Goal: Find specific page/section: Find specific page/section

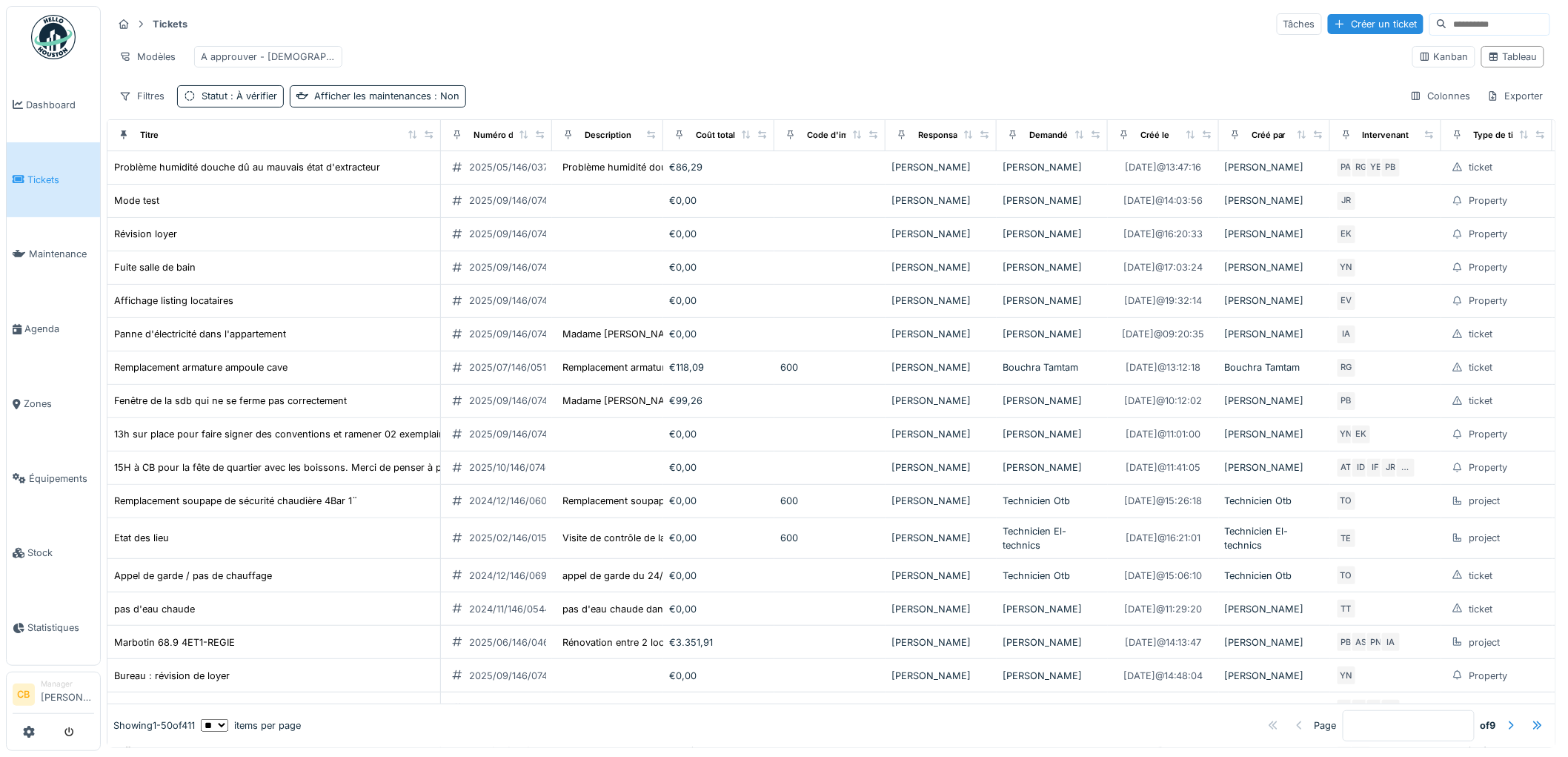
drag, startPoint x: 534, startPoint y: 58, endPoint x: 534, endPoint y: 70, distance: 12.0
click at [534, 67] on div "Modèles A approuver - christian" at bounding box center [757, 56] width 1288 height 33
click at [28, 396] on span "Zones" at bounding box center [59, 404] width 71 height 14
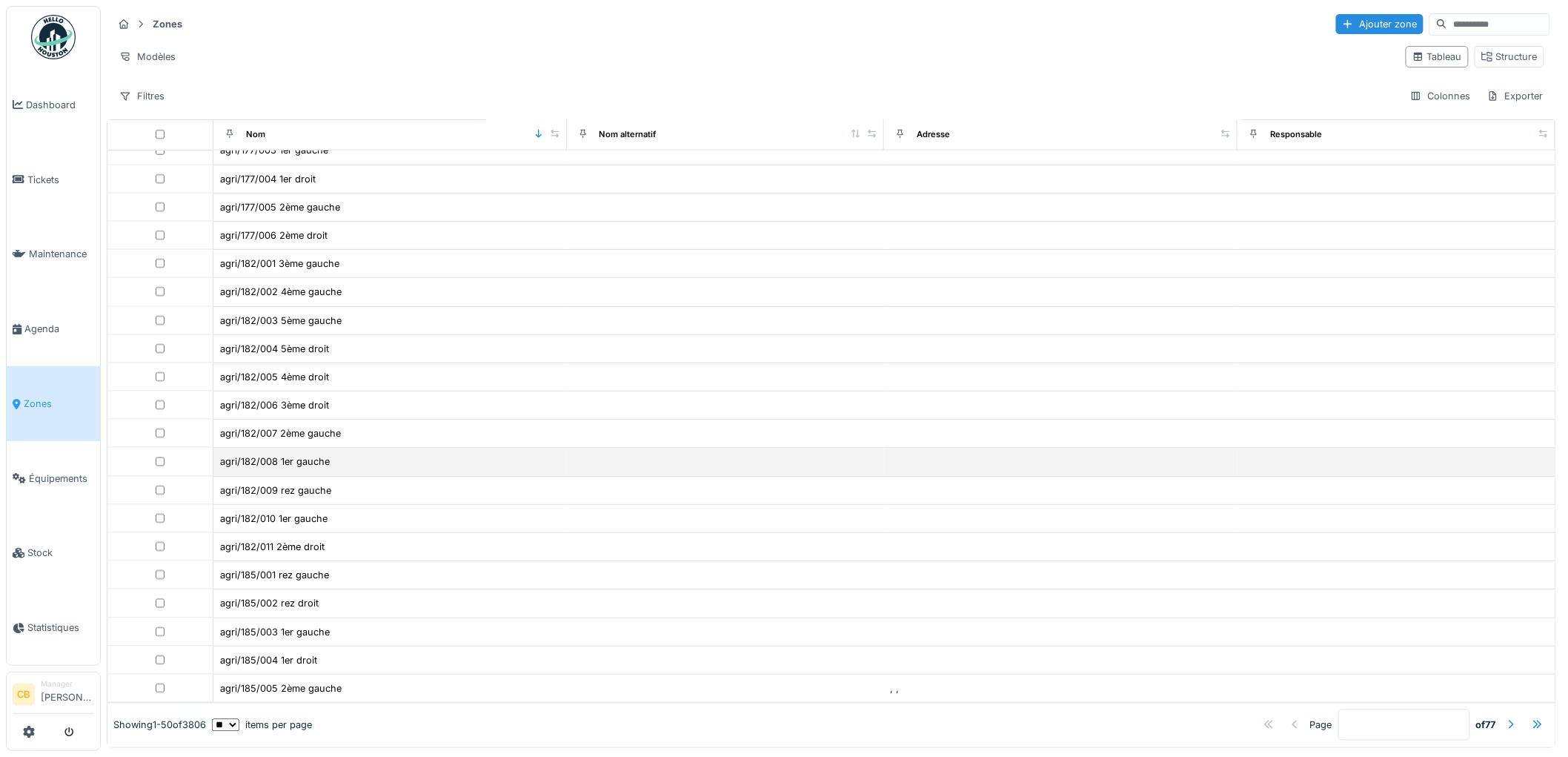
scroll to position [9, 0]
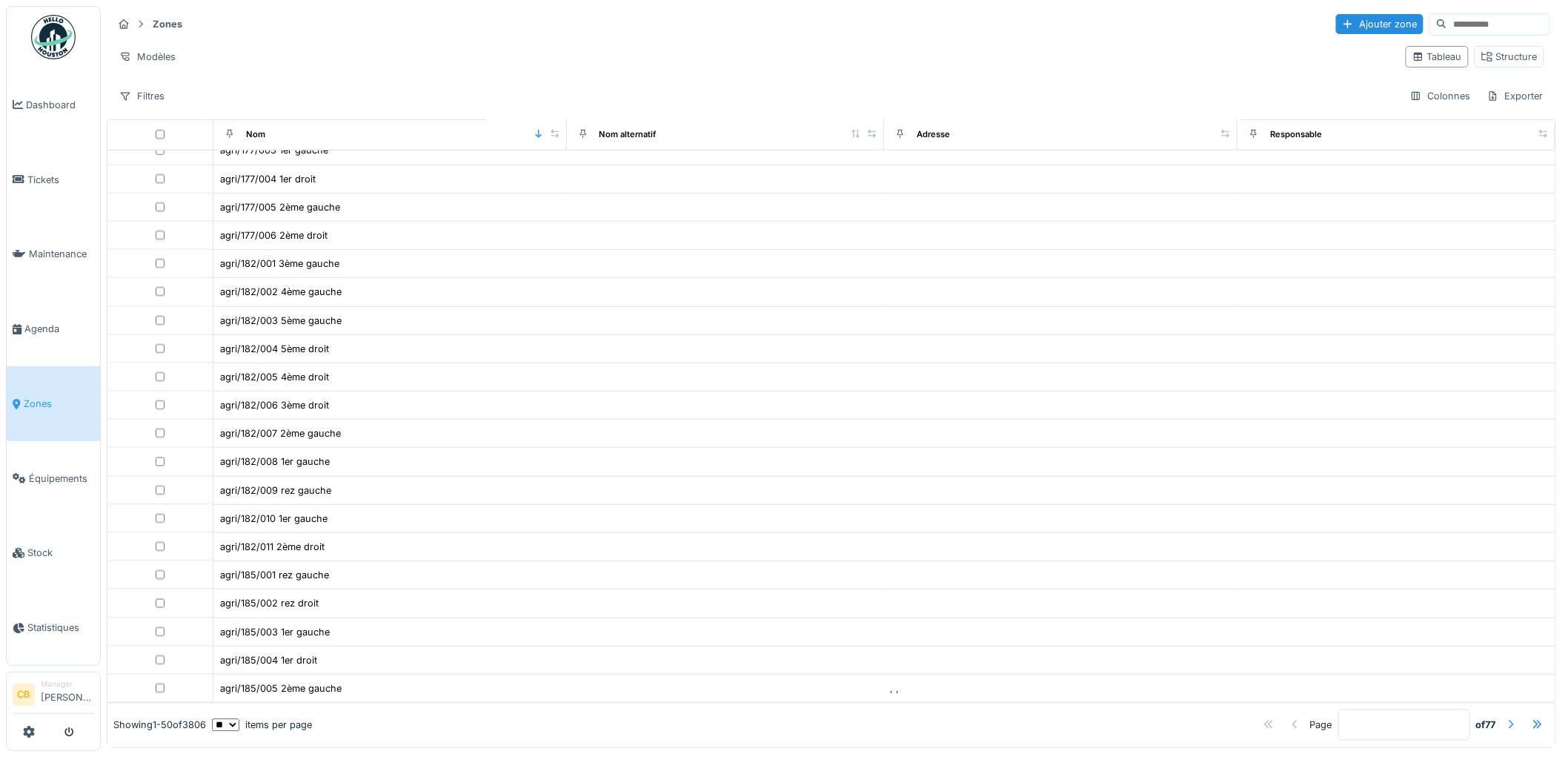
click at [1504, 719] on div at bounding box center [1510, 726] width 12 height 14
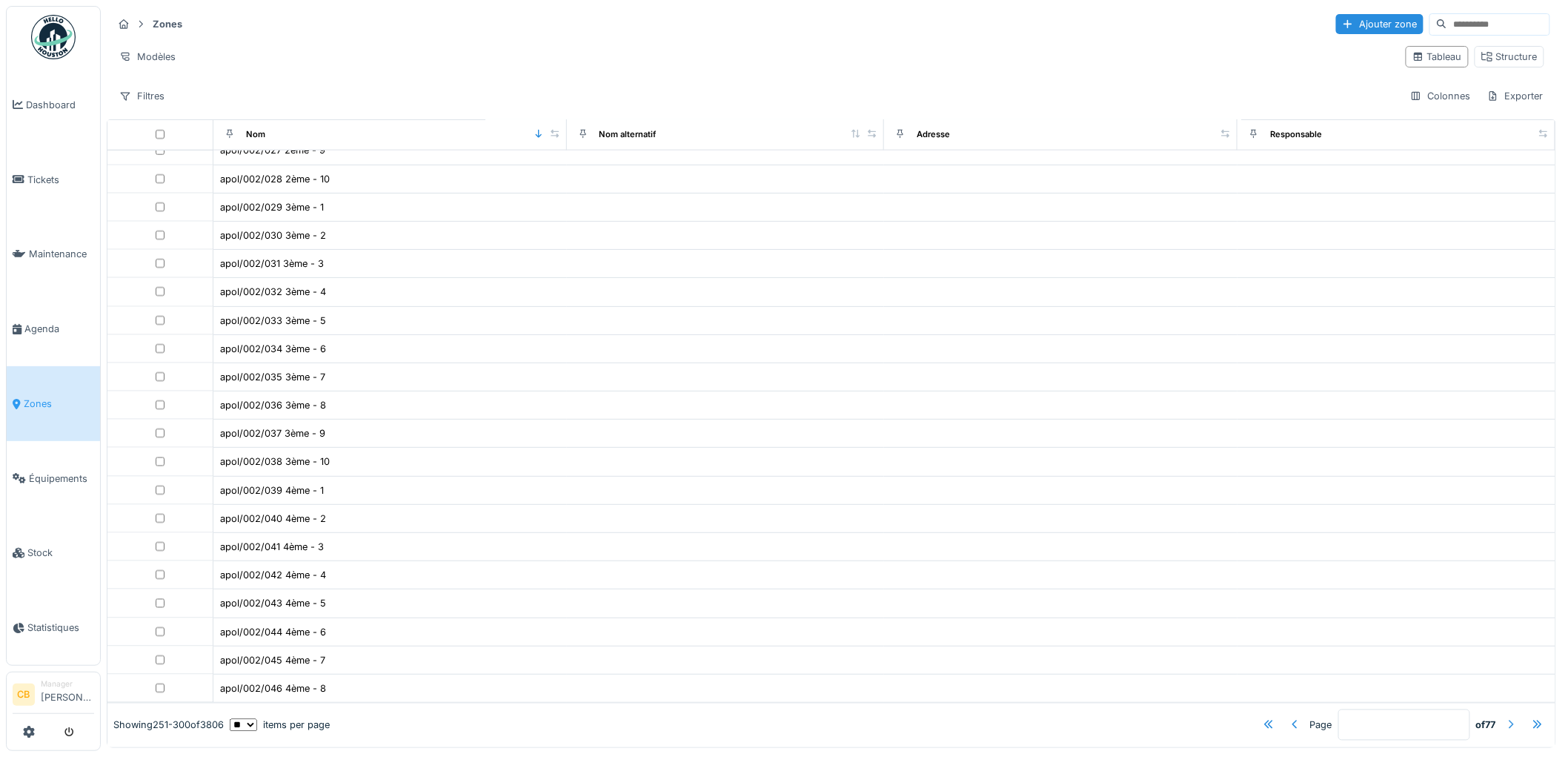
click at [1504, 719] on div at bounding box center [1510, 726] width 12 height 14
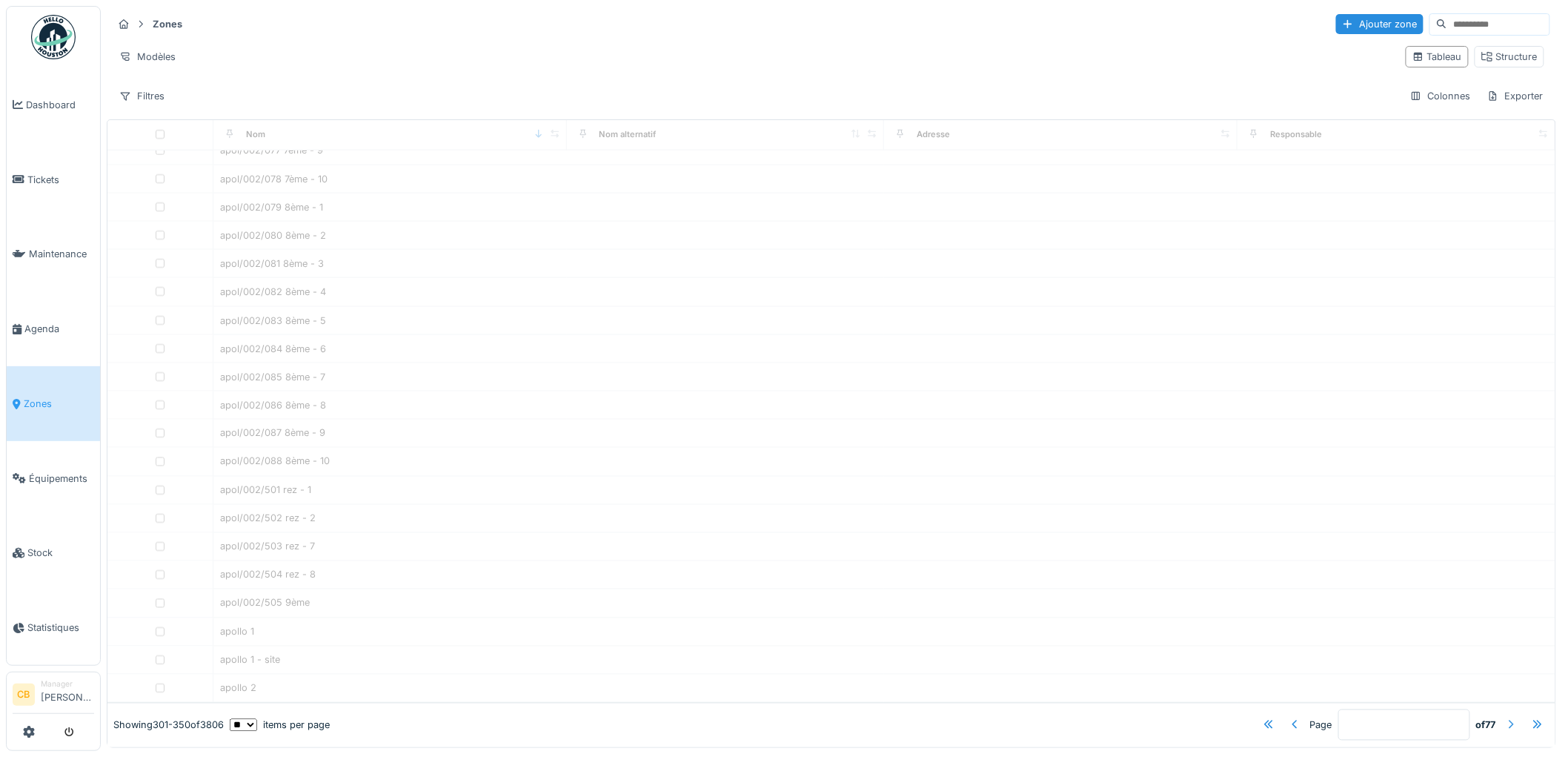
click at [1504, 719] on div at bounding box center [1510, 726] width 12 height 14
type input "*"
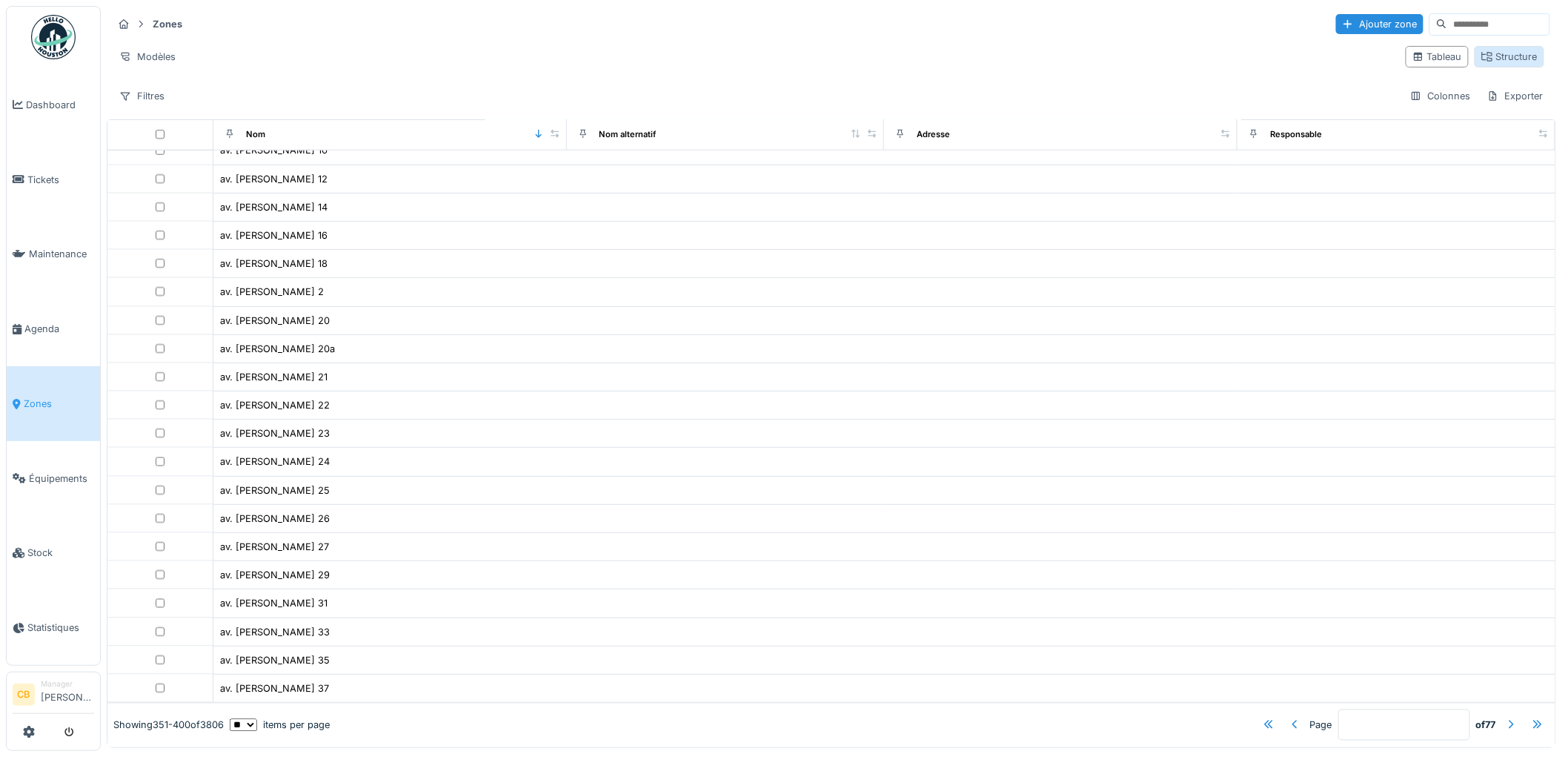
click at [1498, 49] on div "Structure" at bounding box center [1509, 56] width 56 height 14
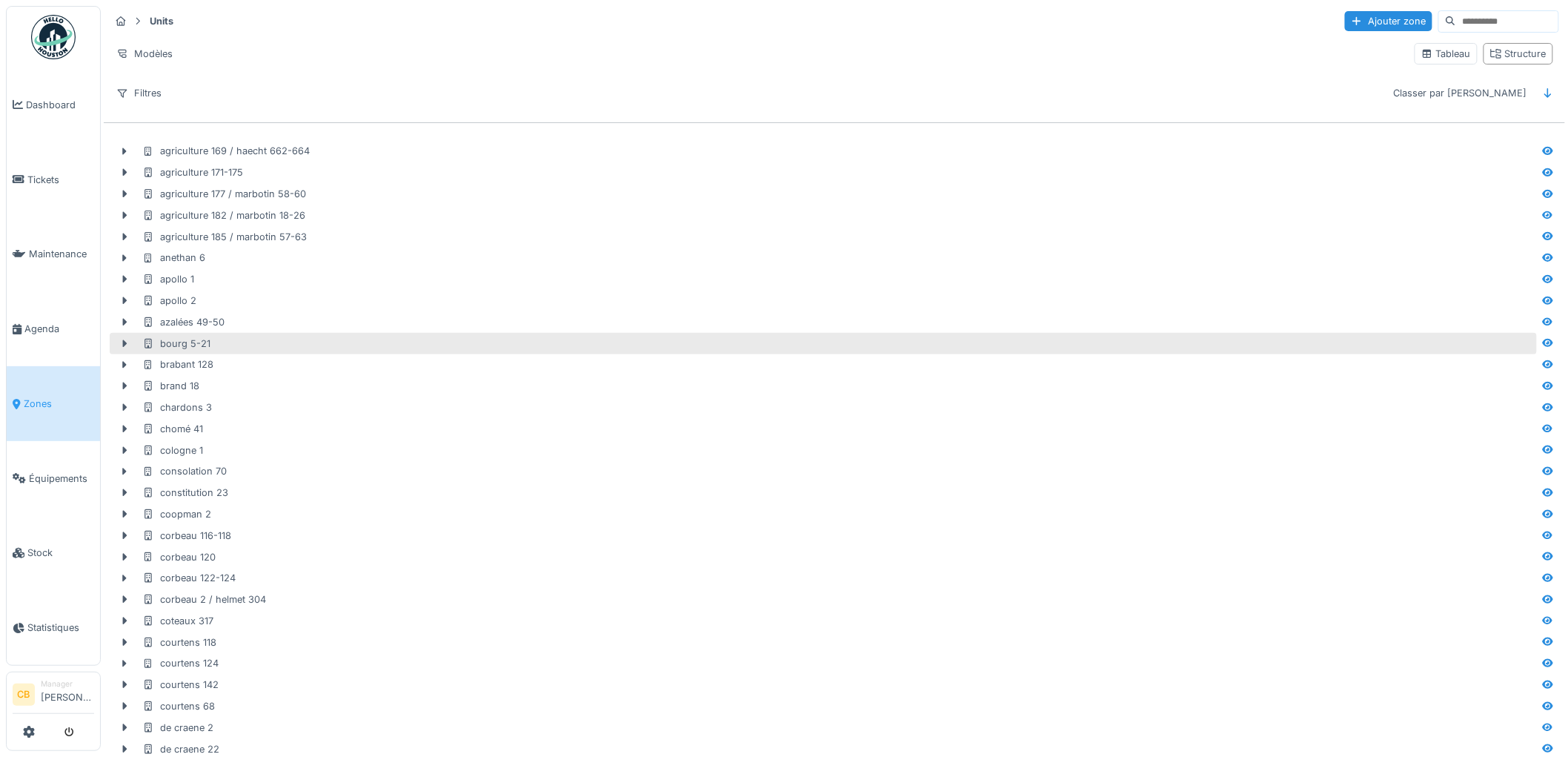
click at [206, 341] on div "bourg 5-21" at bounding box center [176, 344] width 68 height 14
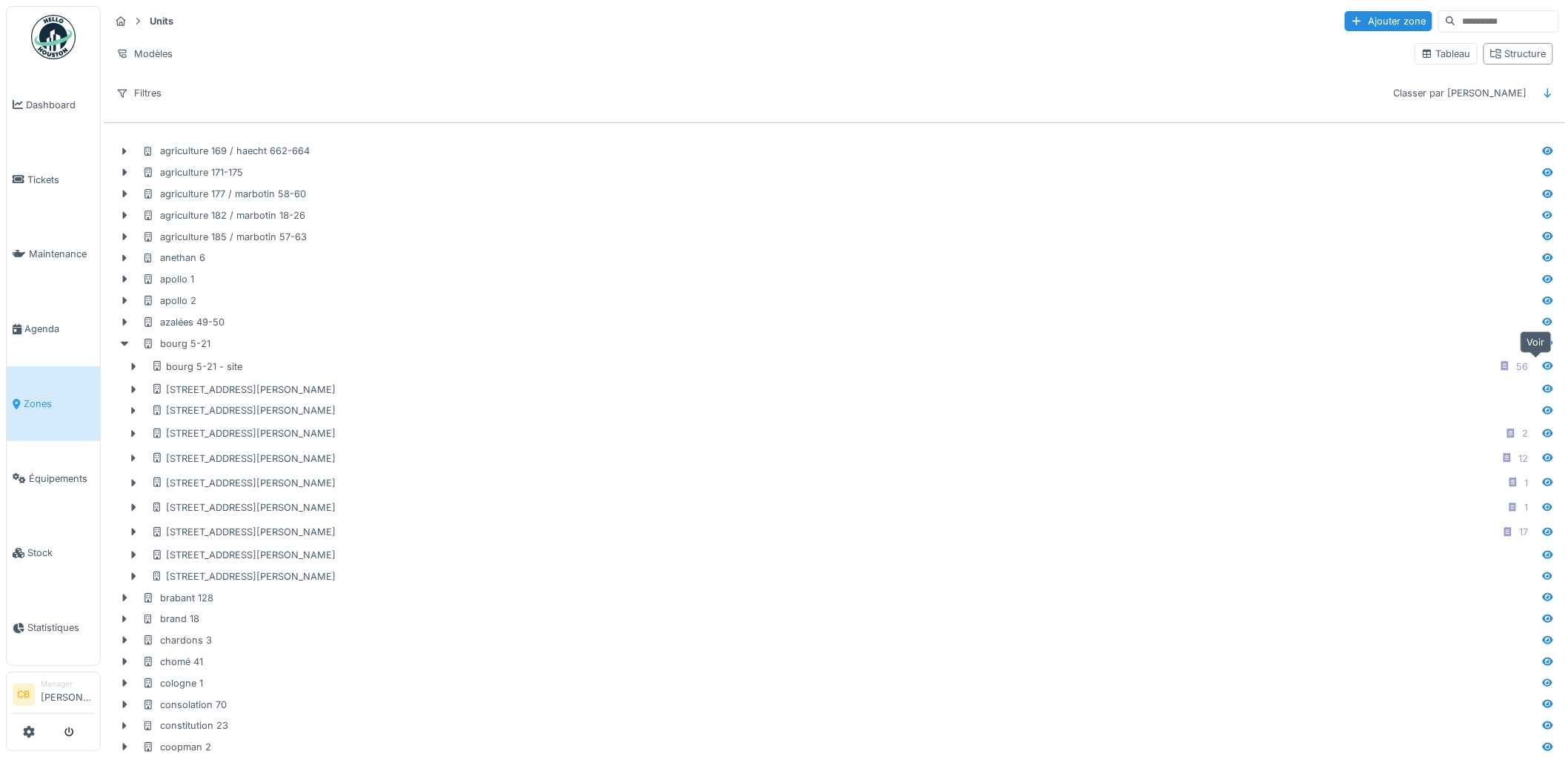
click at [1543, 365] on icon at bounding box center [1548, 365] width 11 height 8
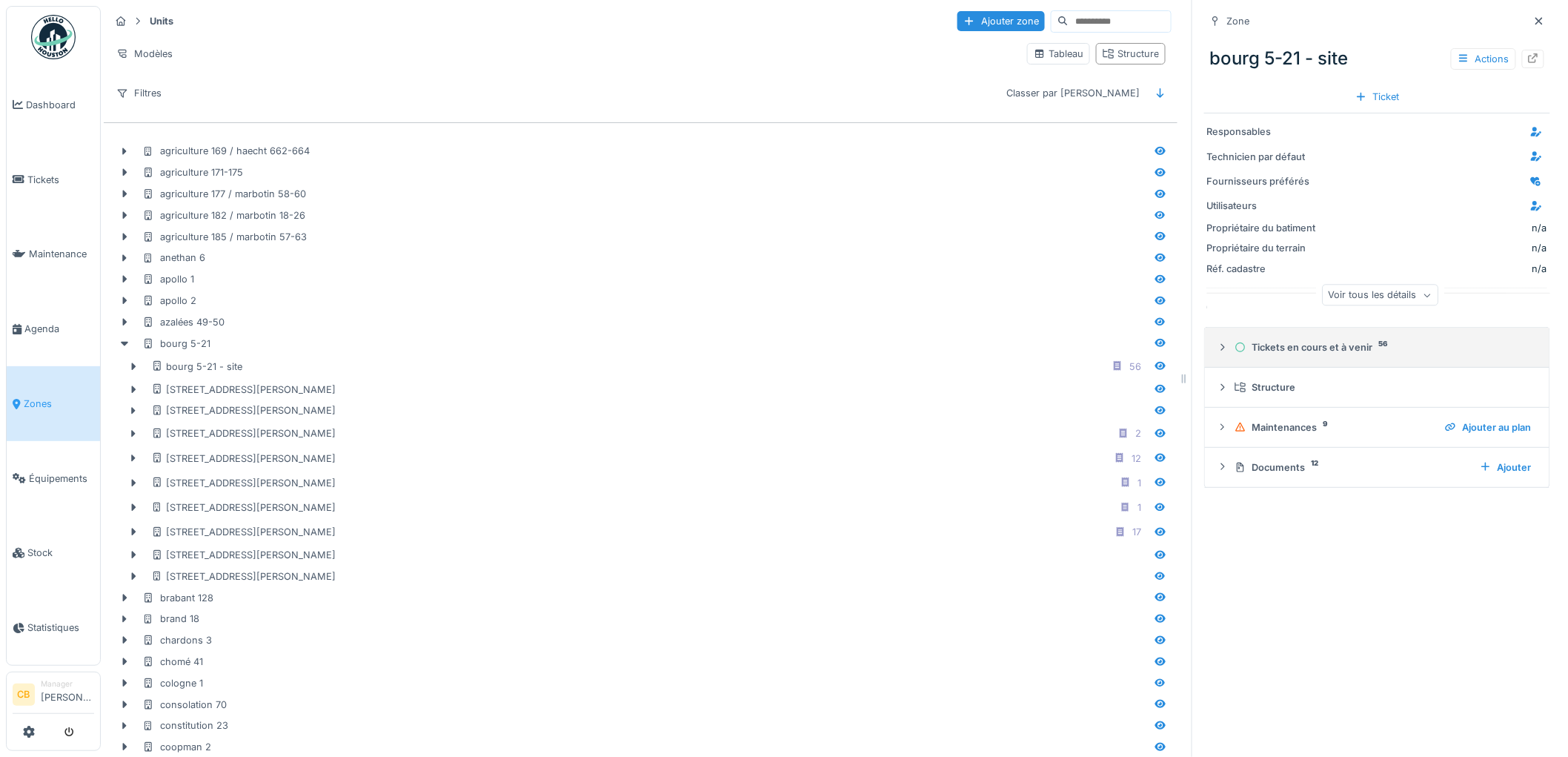
click at [1305, 350] on div "Tickets en cours et à venir 56" at bounding box center [1383, 347] width 297 height 14
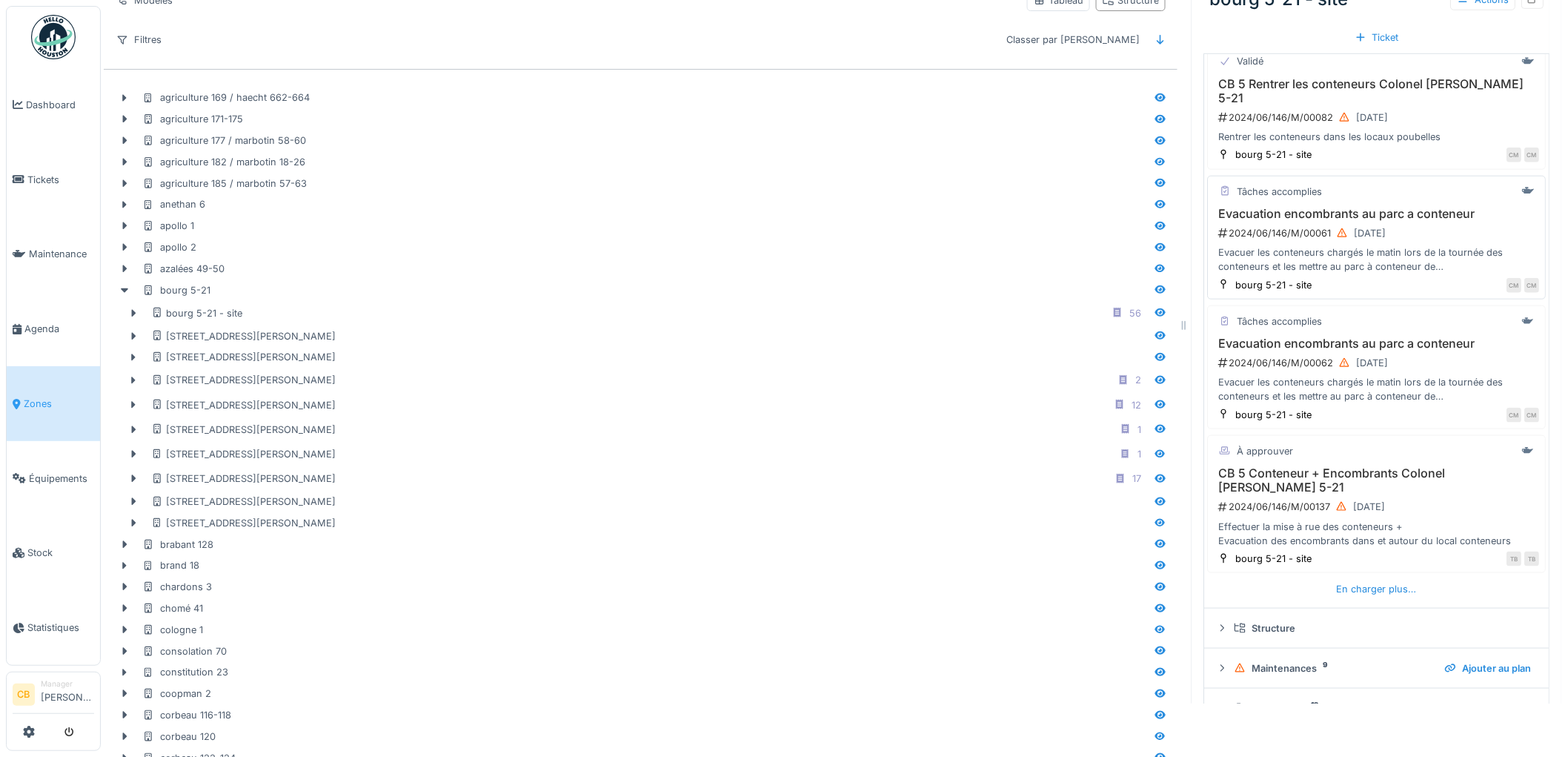
scroll to position [82, 0]
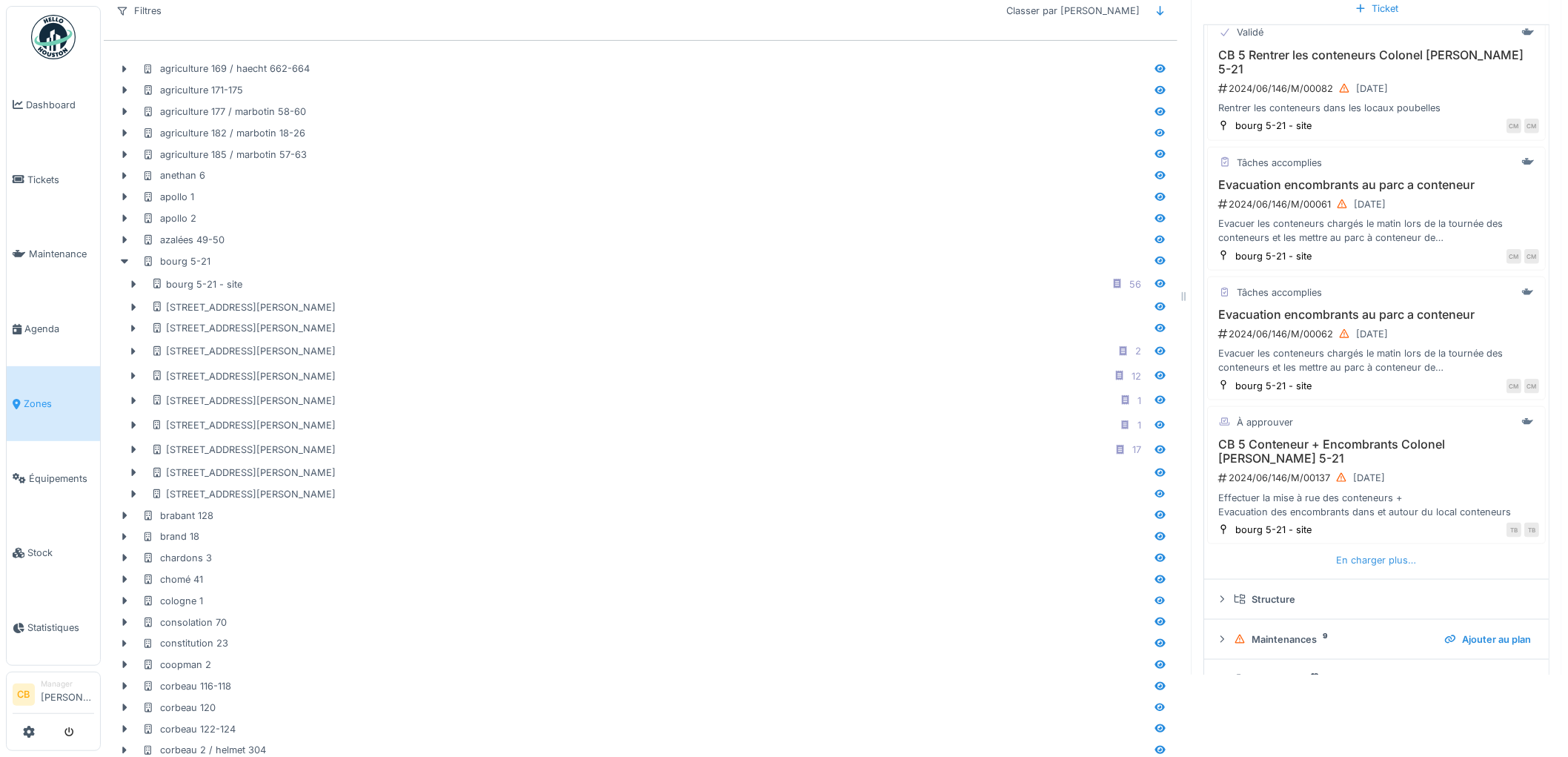
click at [1349, 550] on div "En charger plus…" at bounding box center [1377, 560] width 92 height 20
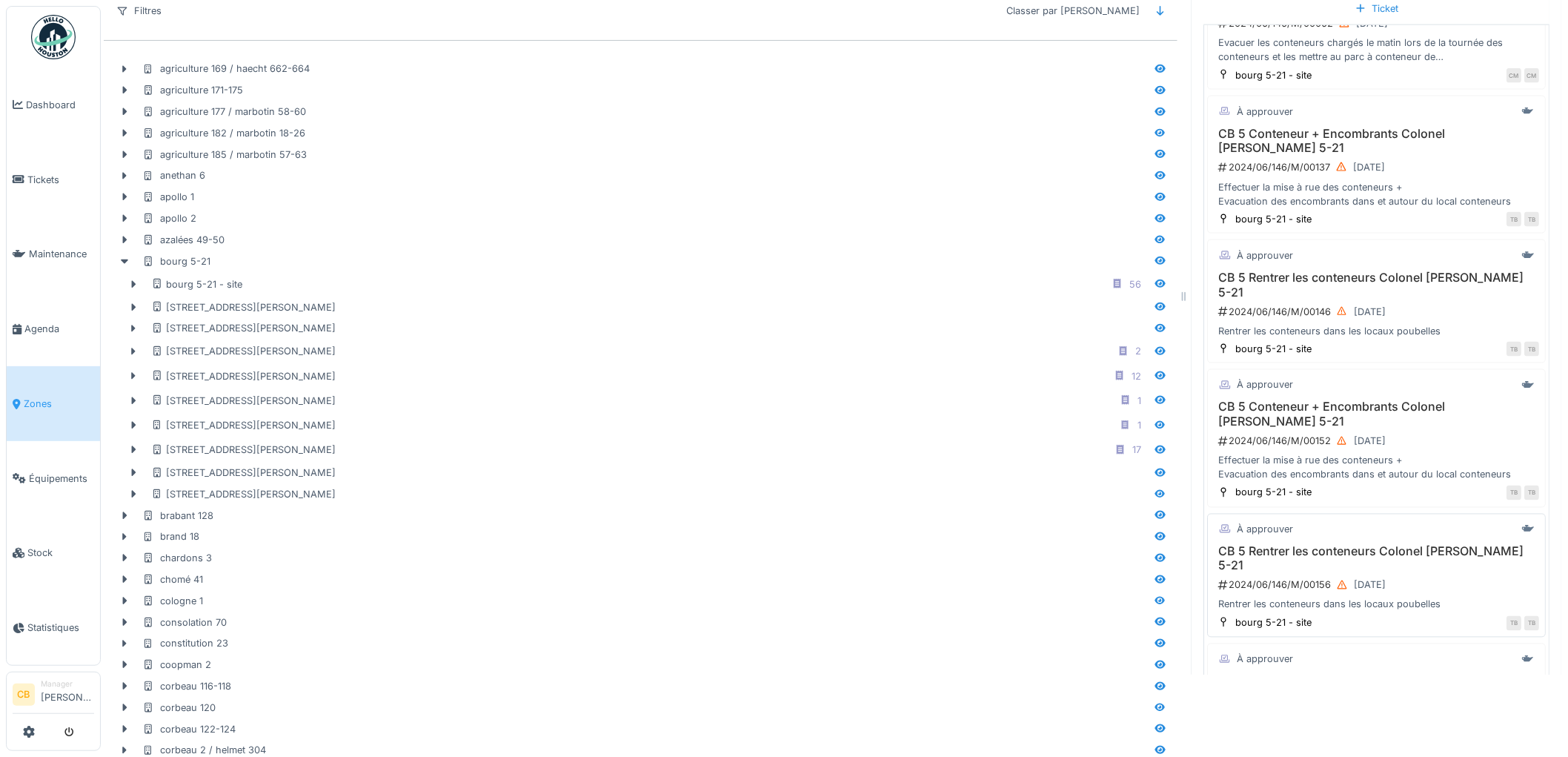
scroll to position [903, 0]
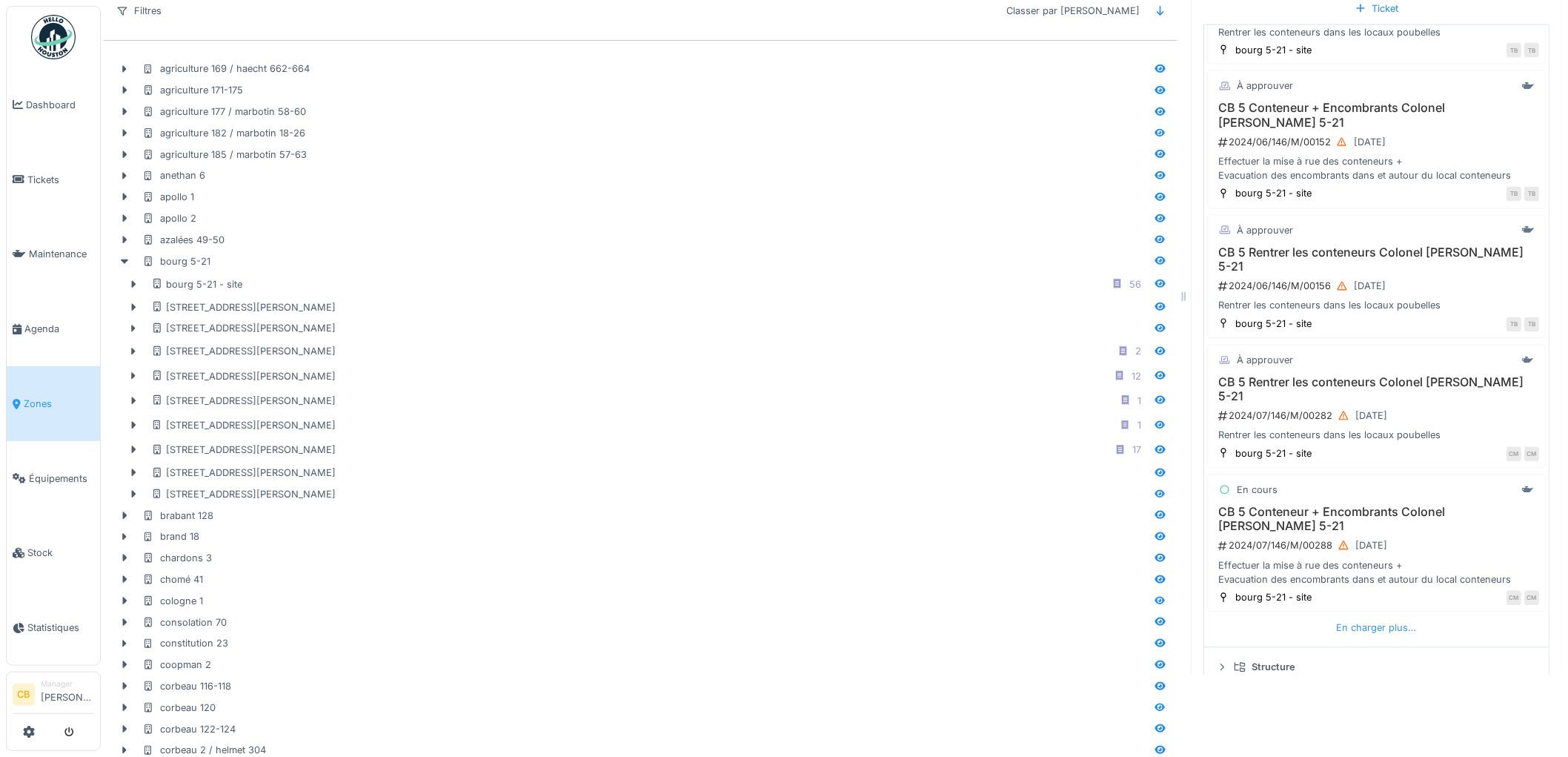
click at [1352, 618] on div "En charger plus…" at bounding box center [1377, 628] width 92 height 20
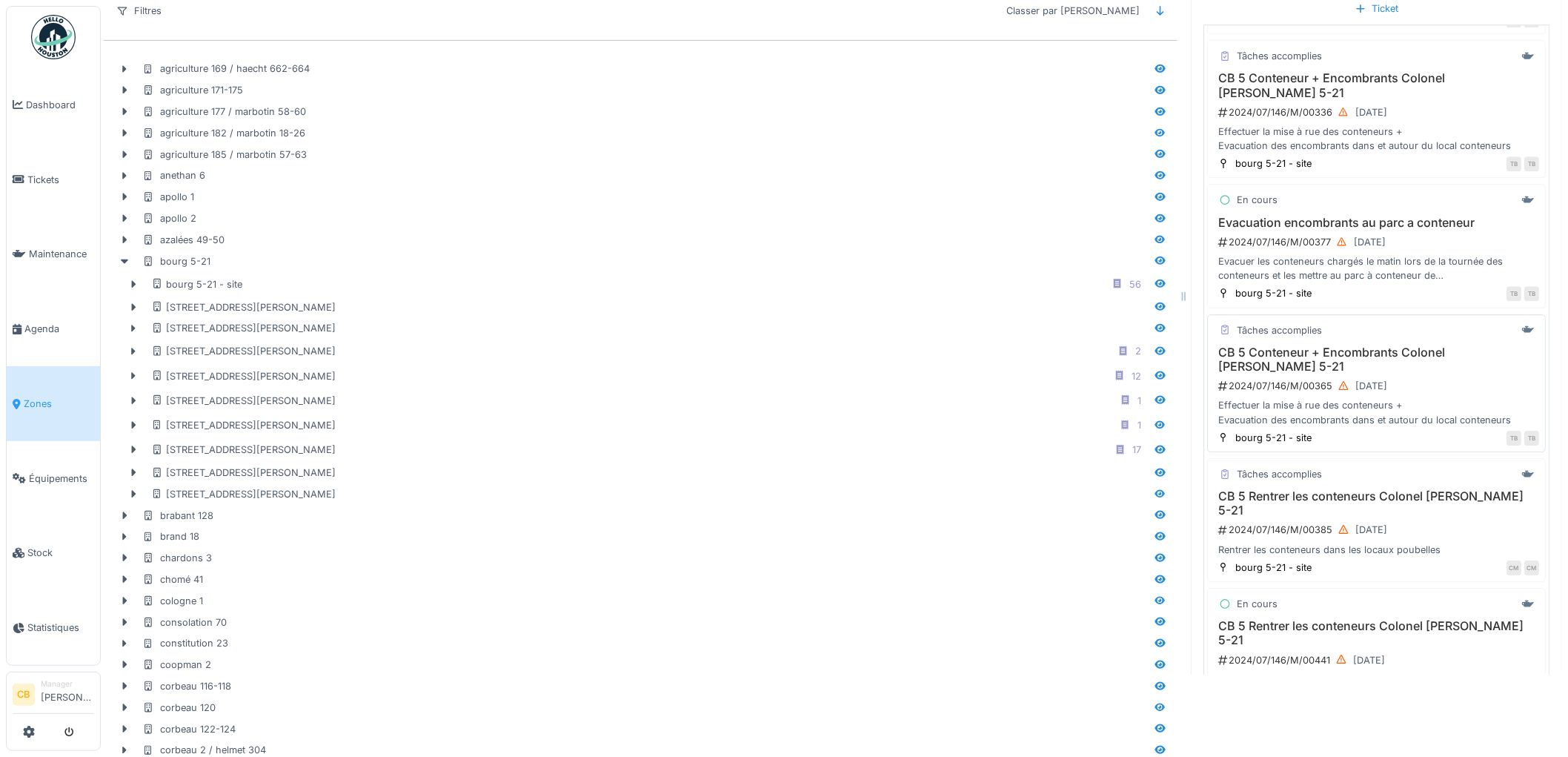
scroll to position [1643, 0]
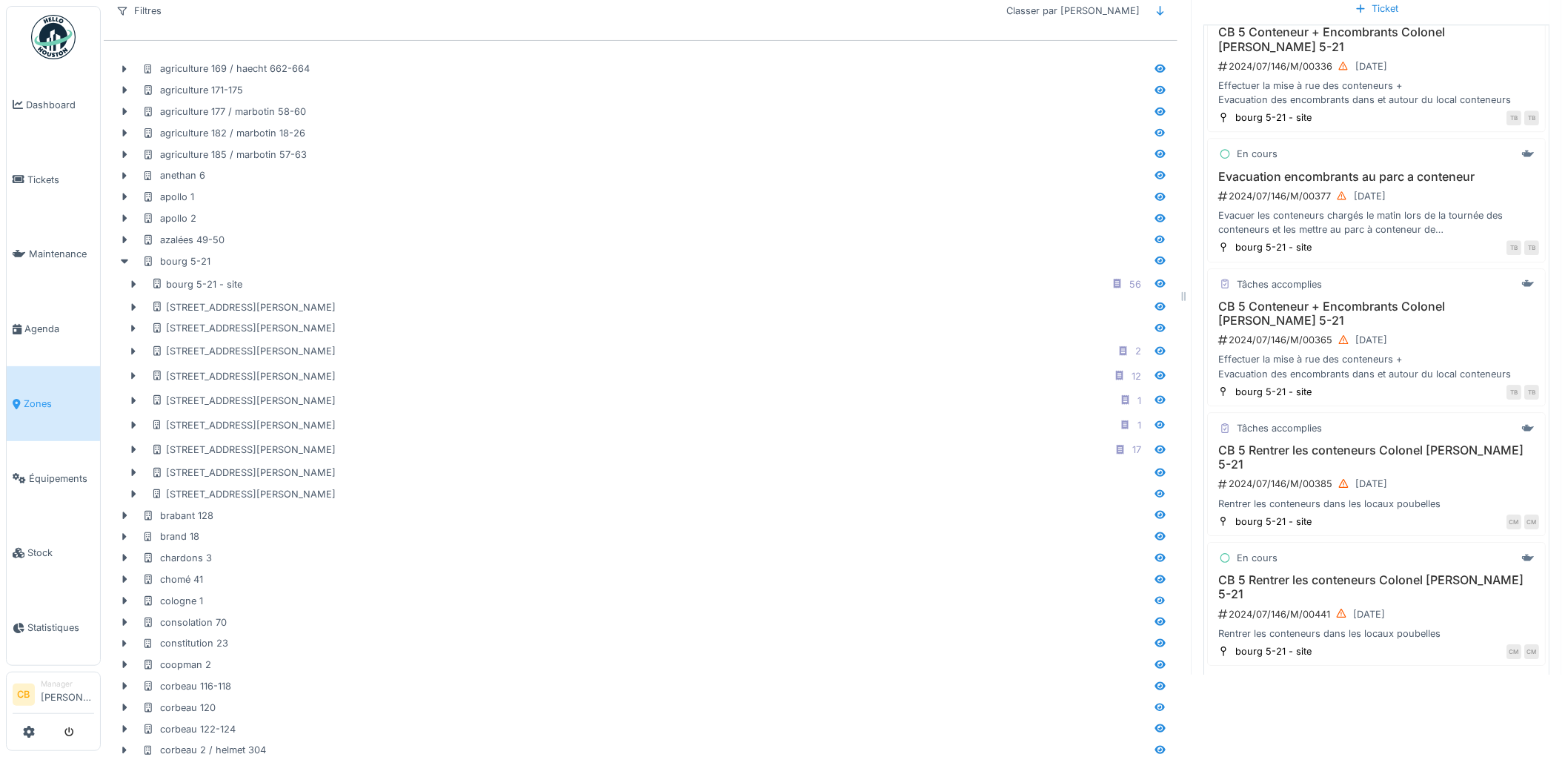
click at [1357, 671] on div "En charger plus…" at bounding box center [1377, 681] width 92 height 20
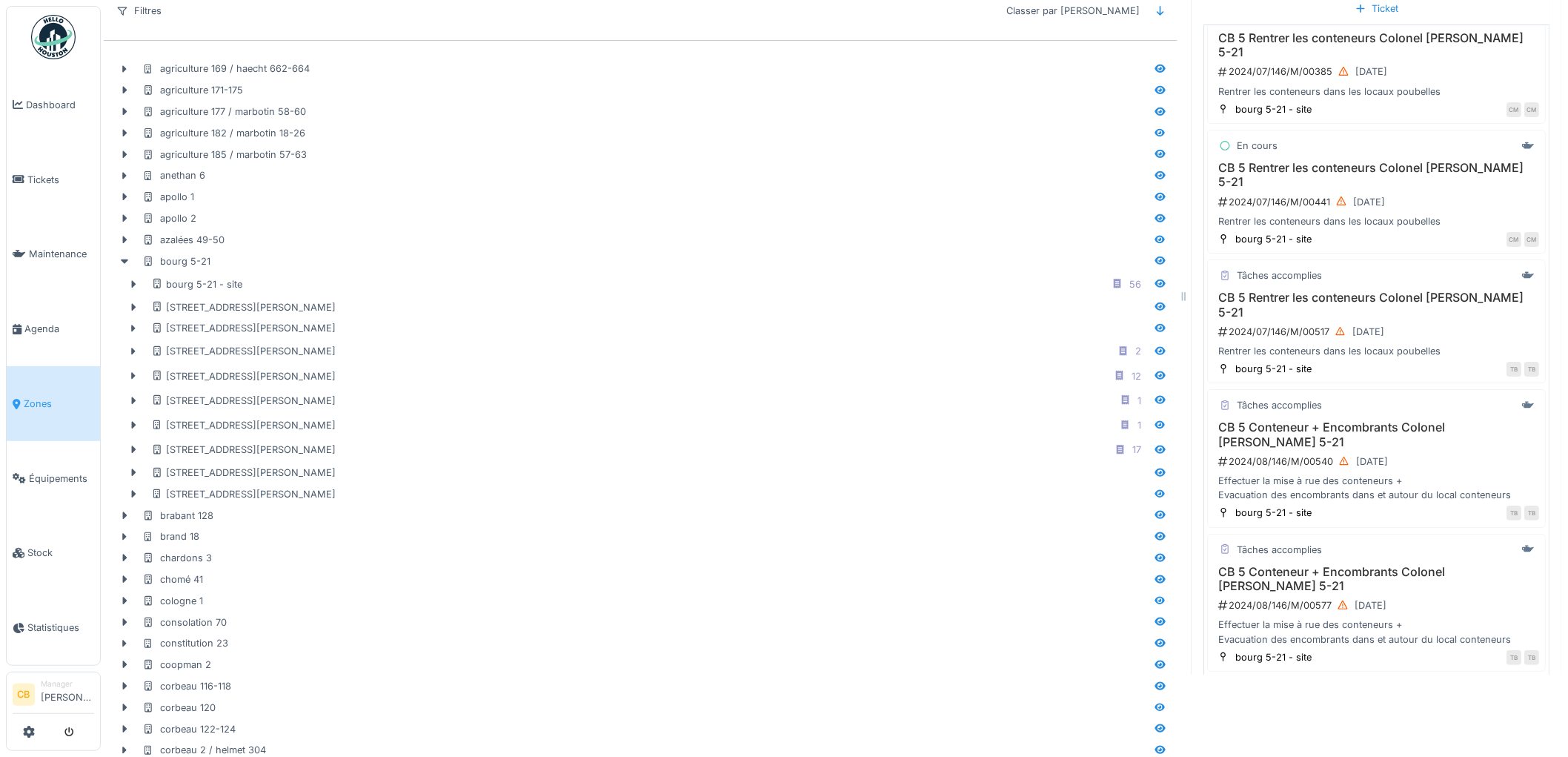
scroll to position [2267, 0]
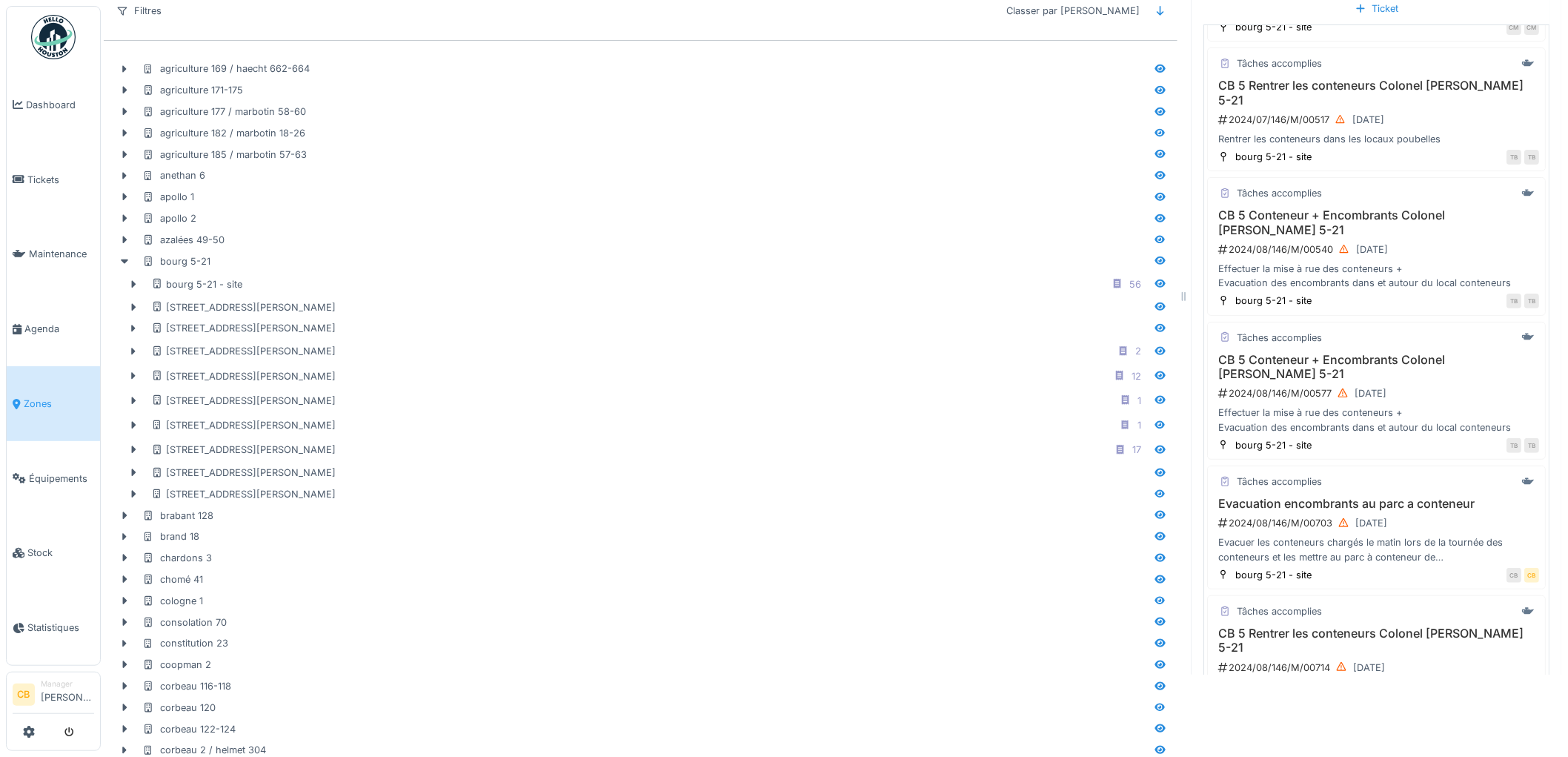
click at [1363, 725] on div "En charger plus…" at bounding box center [1377, 735] width 92 height 20
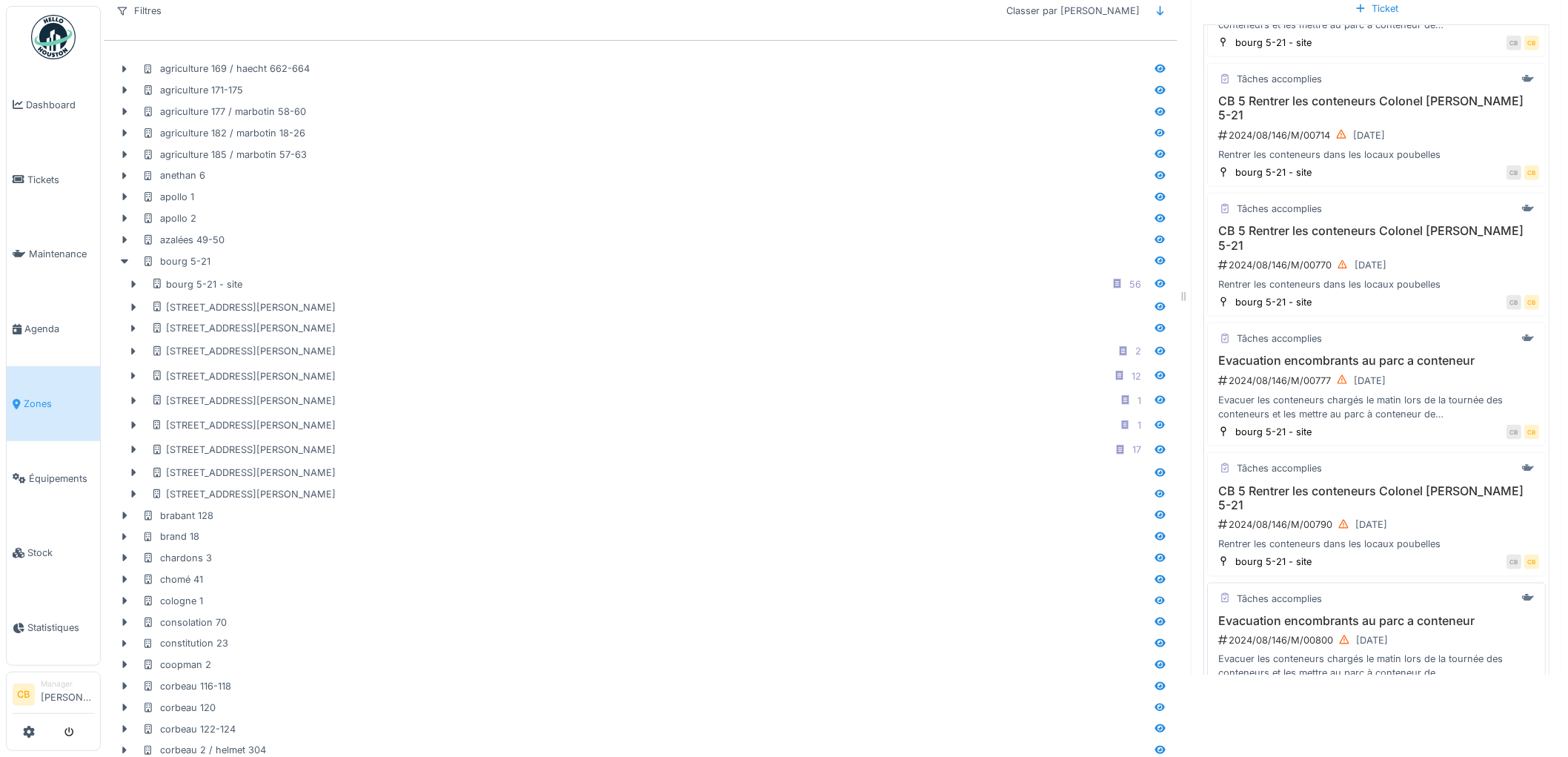
scroll to position [2891, 0]
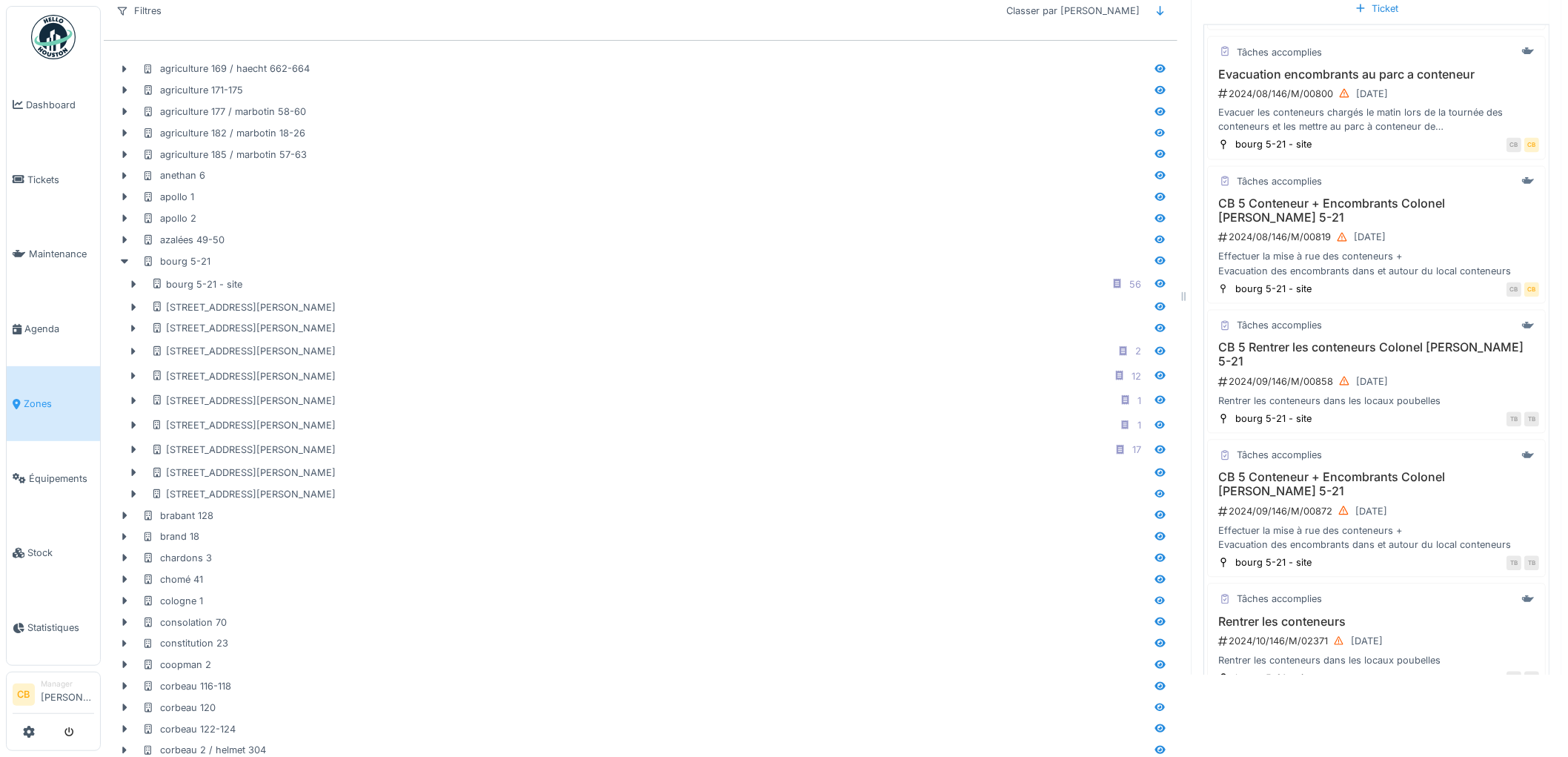
scroll to position [3516, 0]
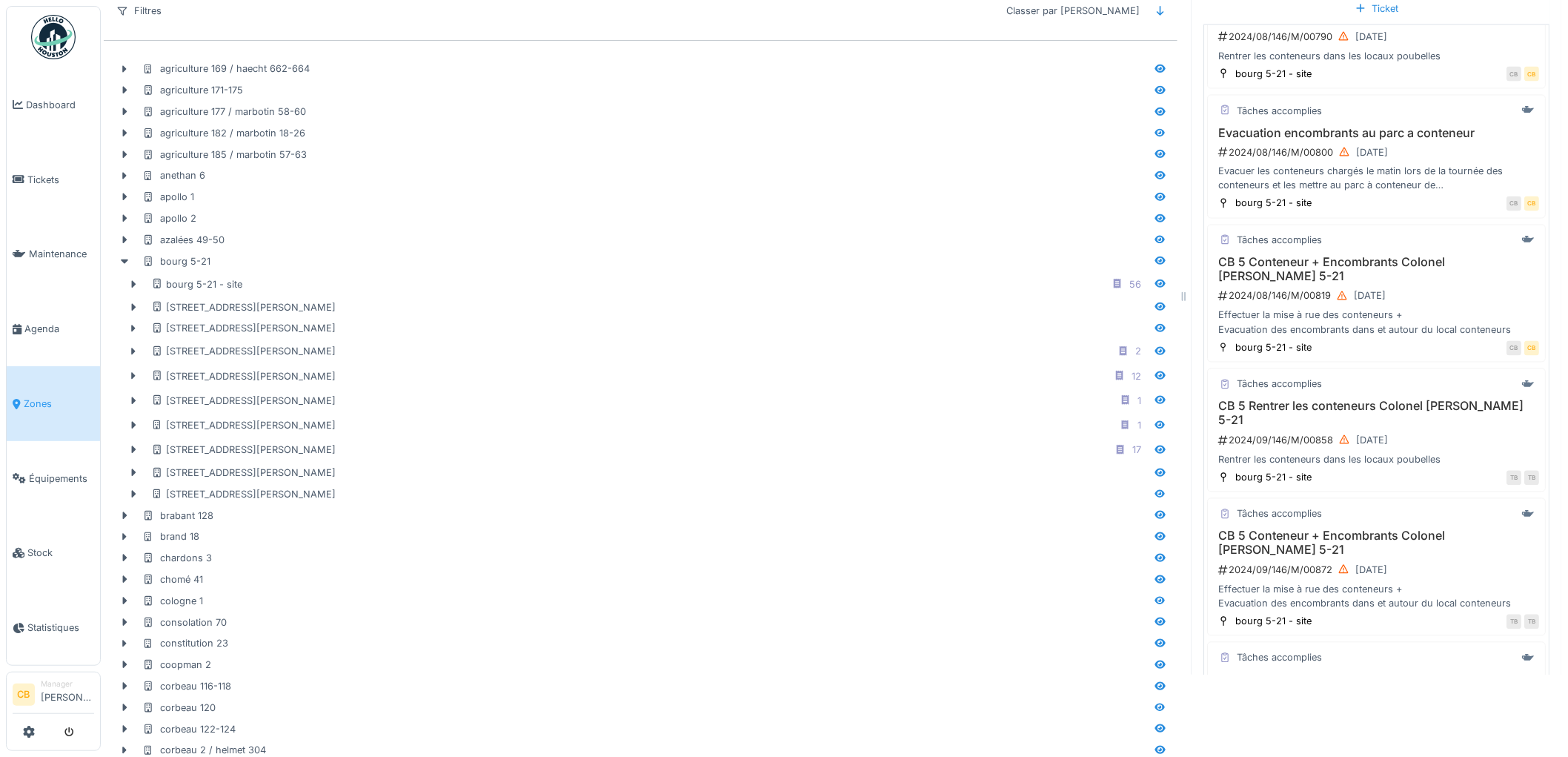
scroll to position [3540, 0]
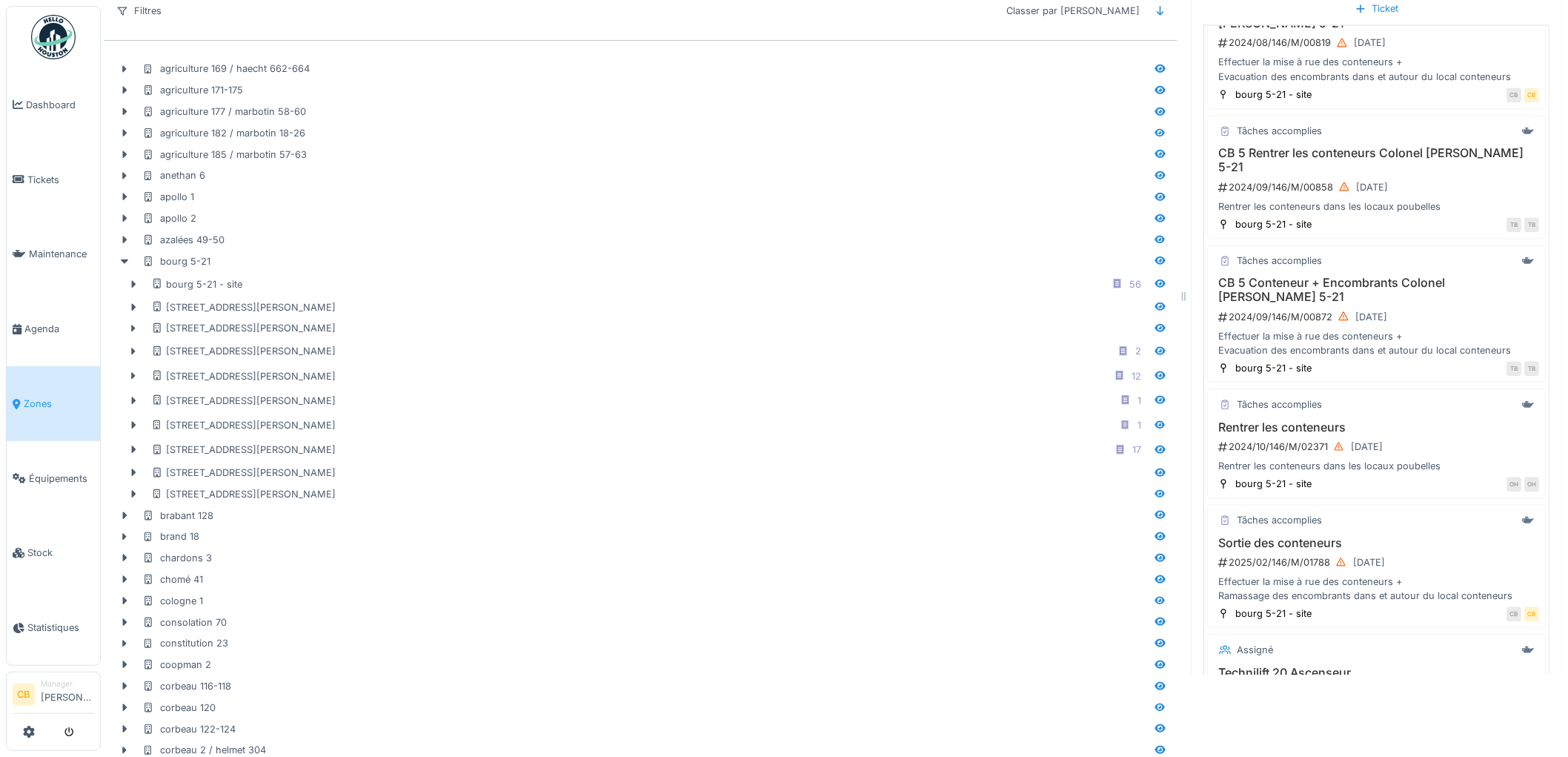
click at [1341, 749] on div "En charger plus…" at bounding box center [1377, 759] width 92 height 20
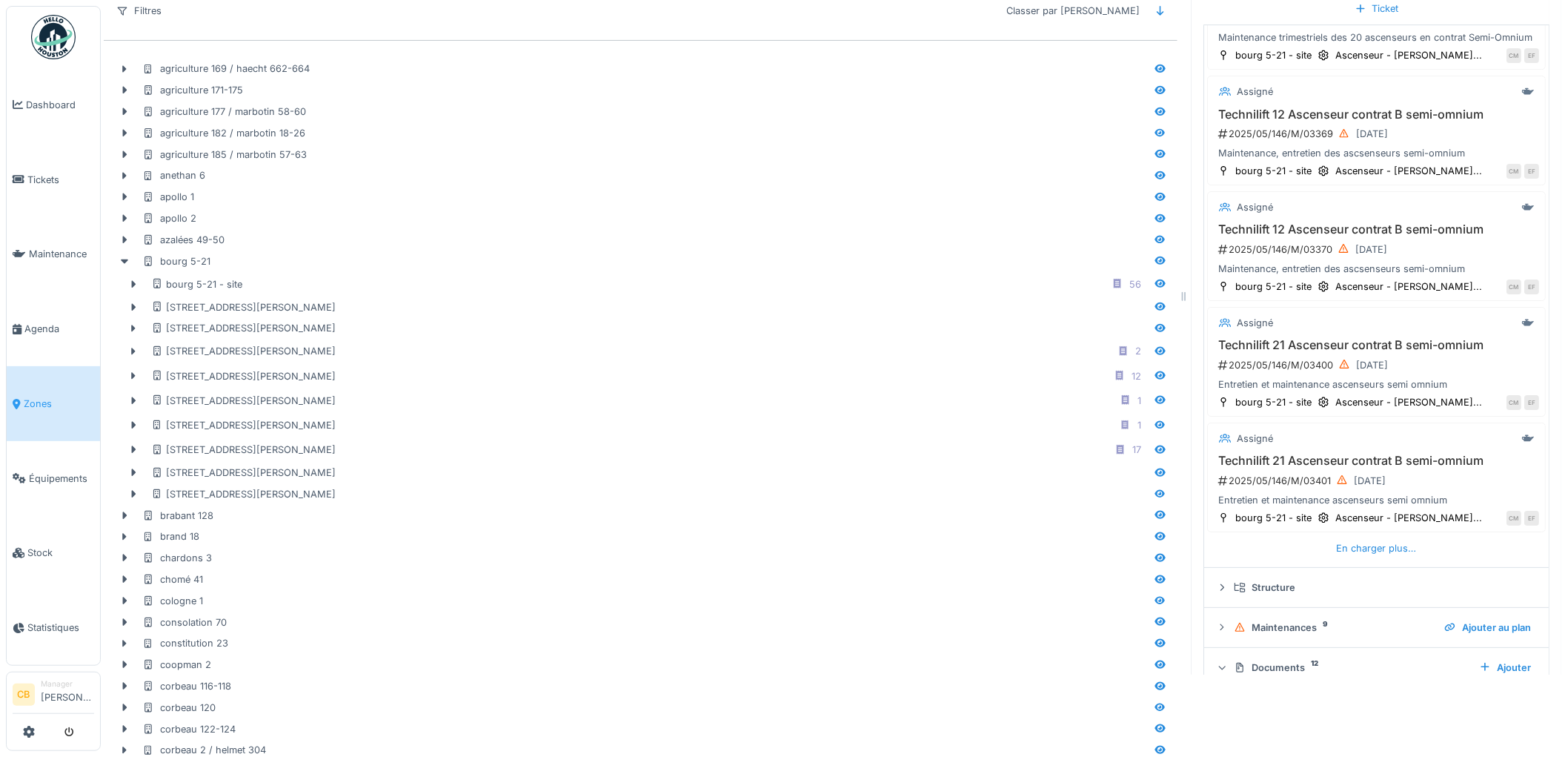
scroll to position [4363, 0]
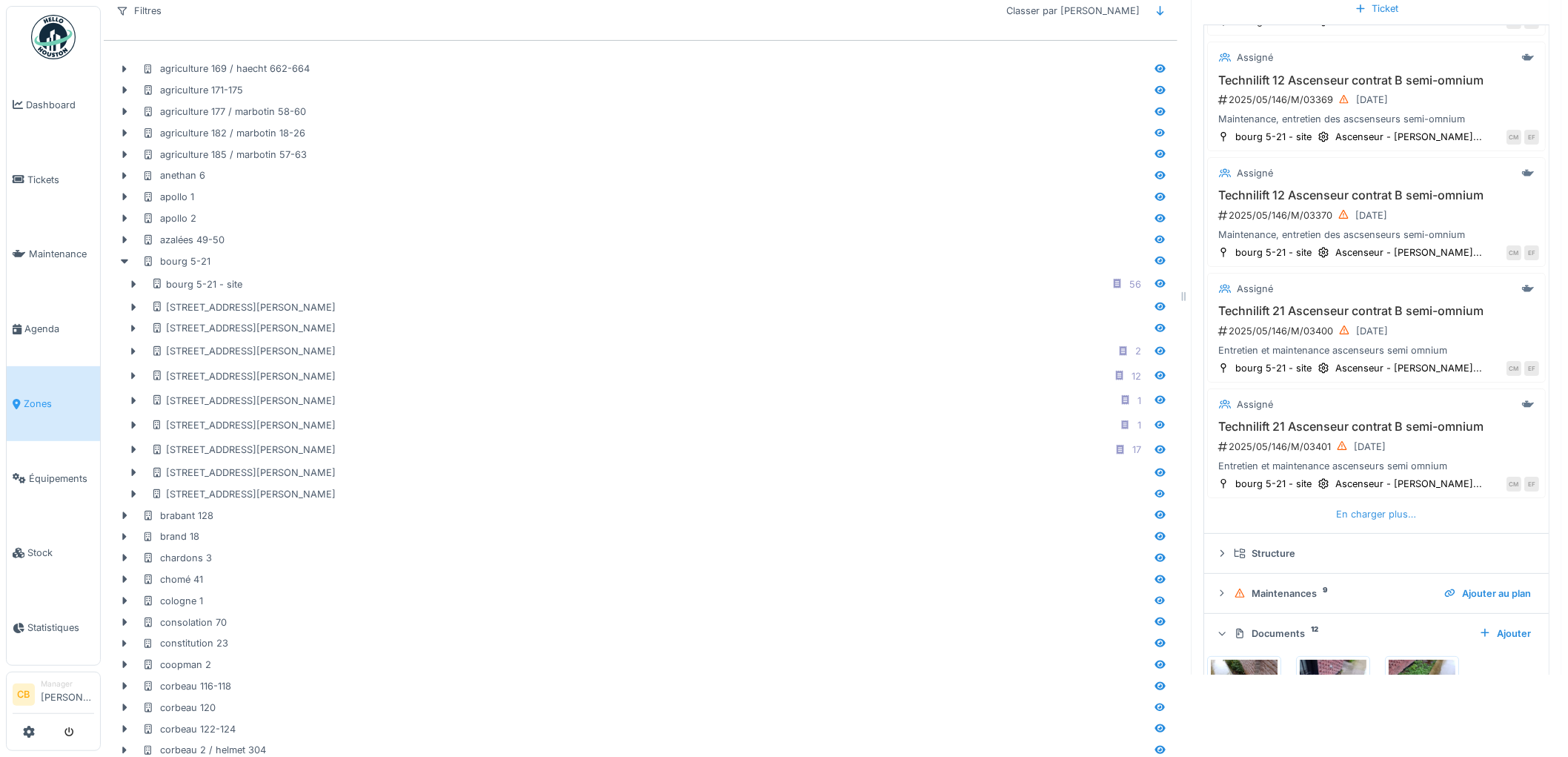
click at [1334, 504] on div "En charger plus…" at bounding box center [1377, 514] width 92 height 20
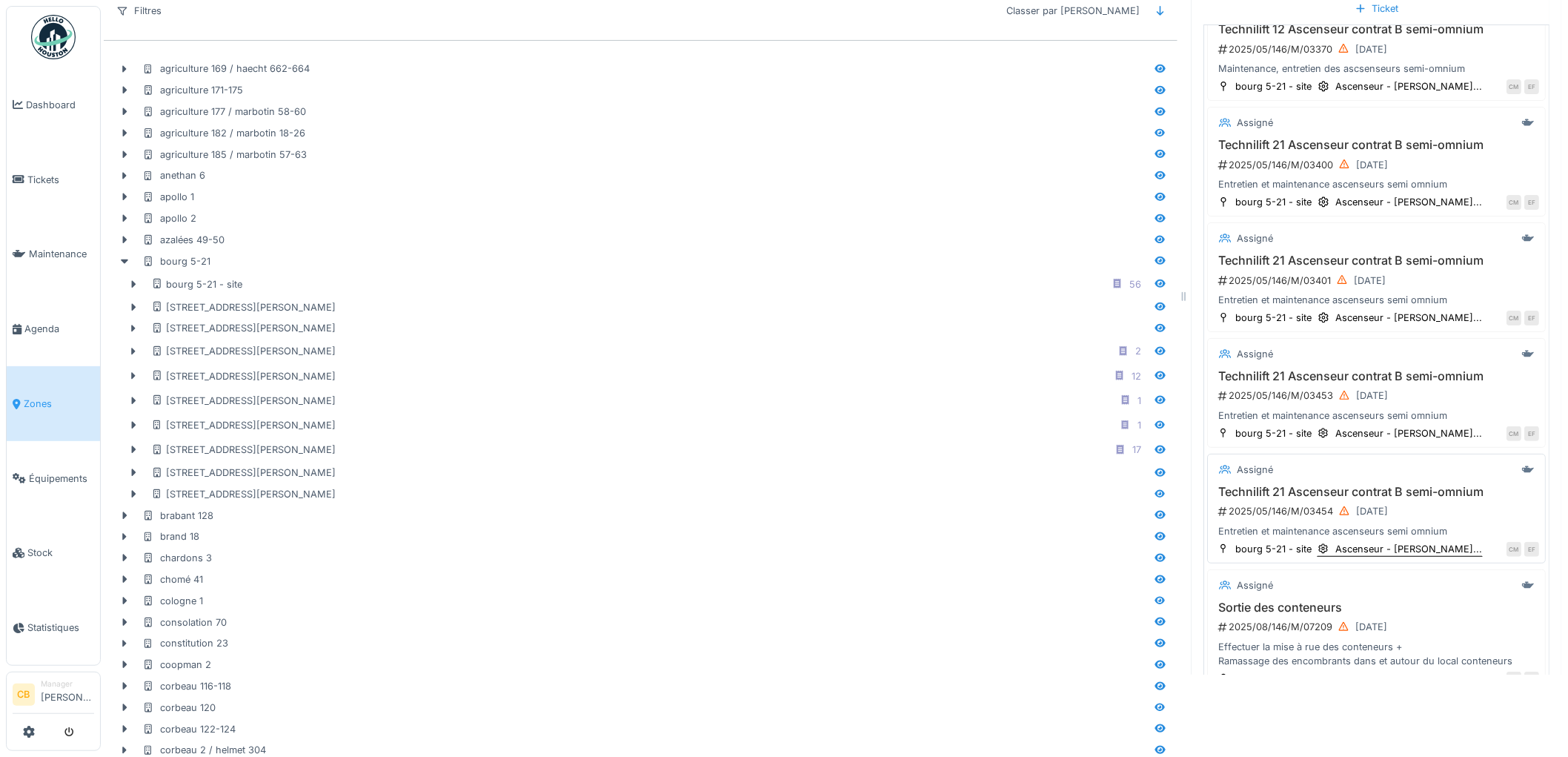
scroll to position [4858, 0]
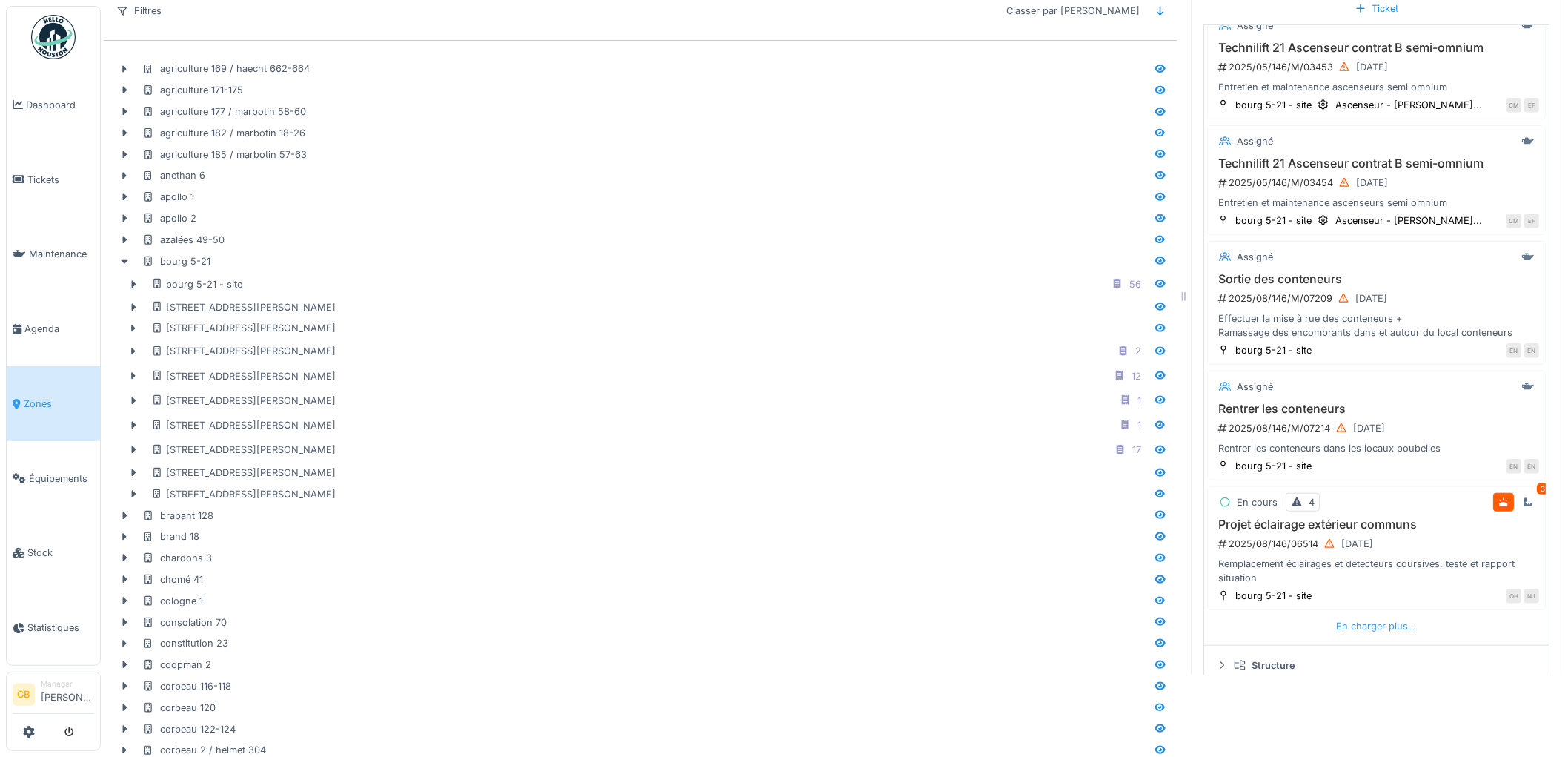
click at [1346, 616] on div "En charger plus…" at bounding box center [1377, 625] width 92 height 20
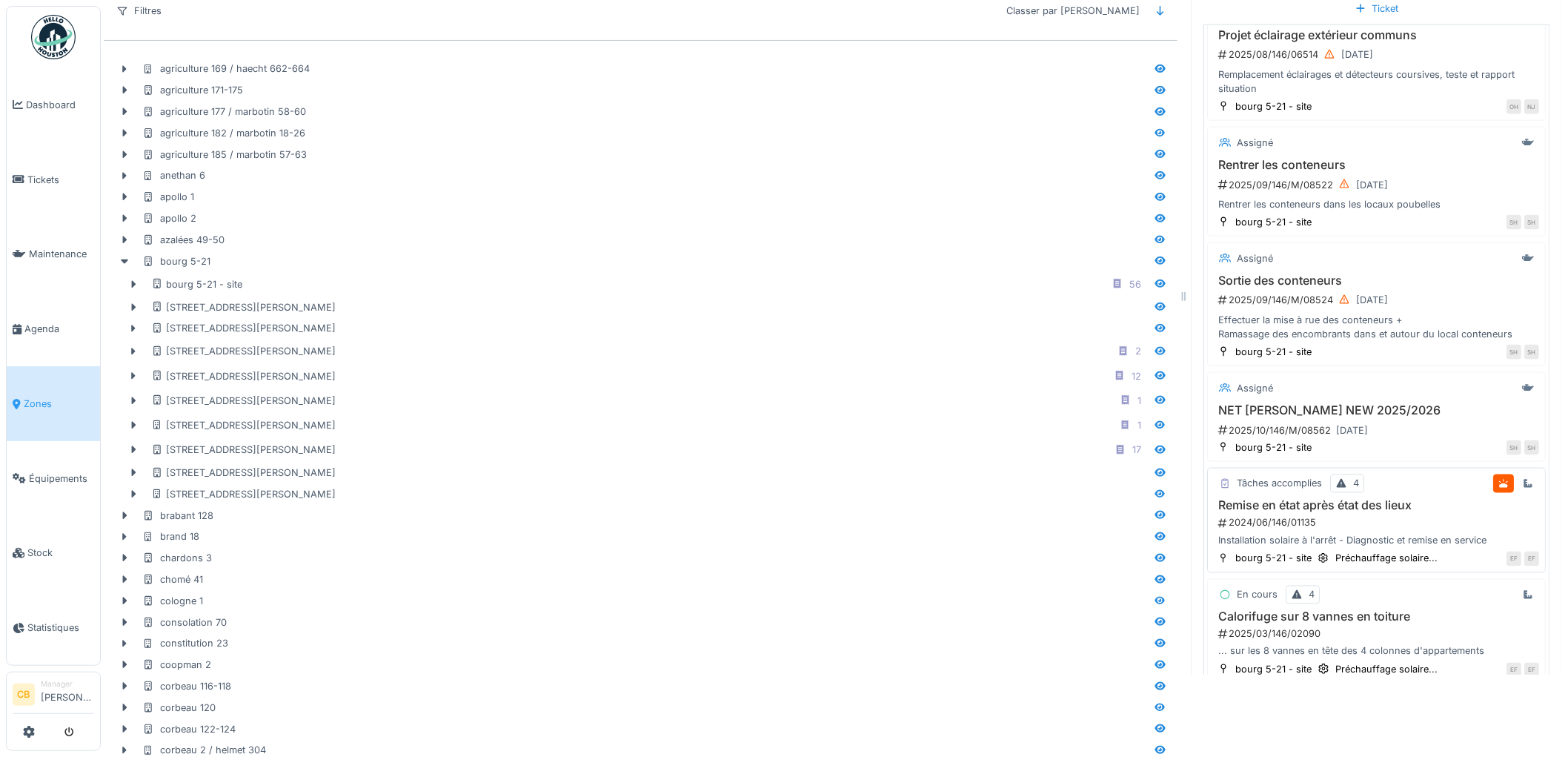
scroll to position [5352, 0]
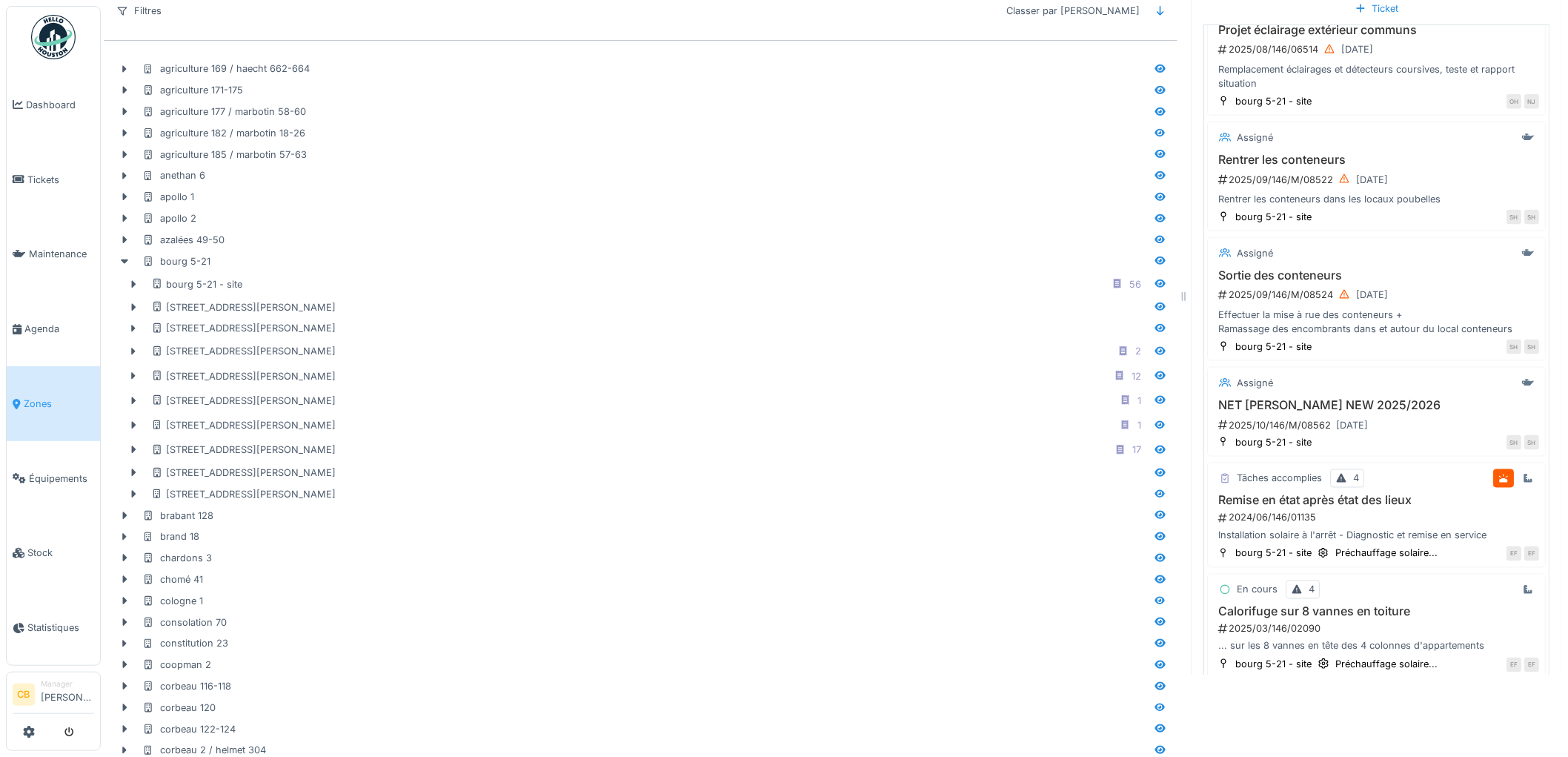
click at [1331, 685] on div "En charger plus…" at bounding box center [1377, 694] width 92 height 20
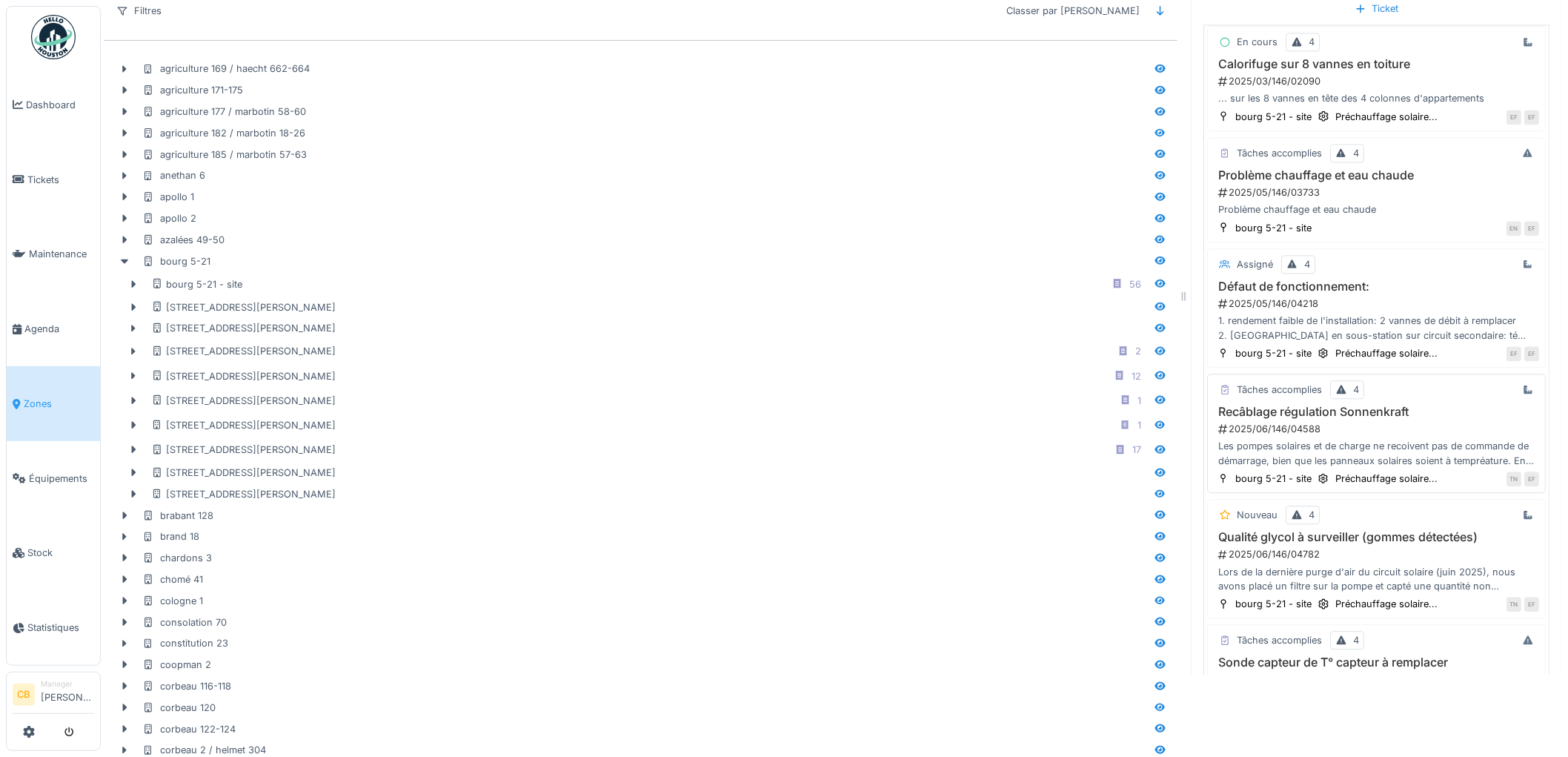
scroll to position [5928, 0]
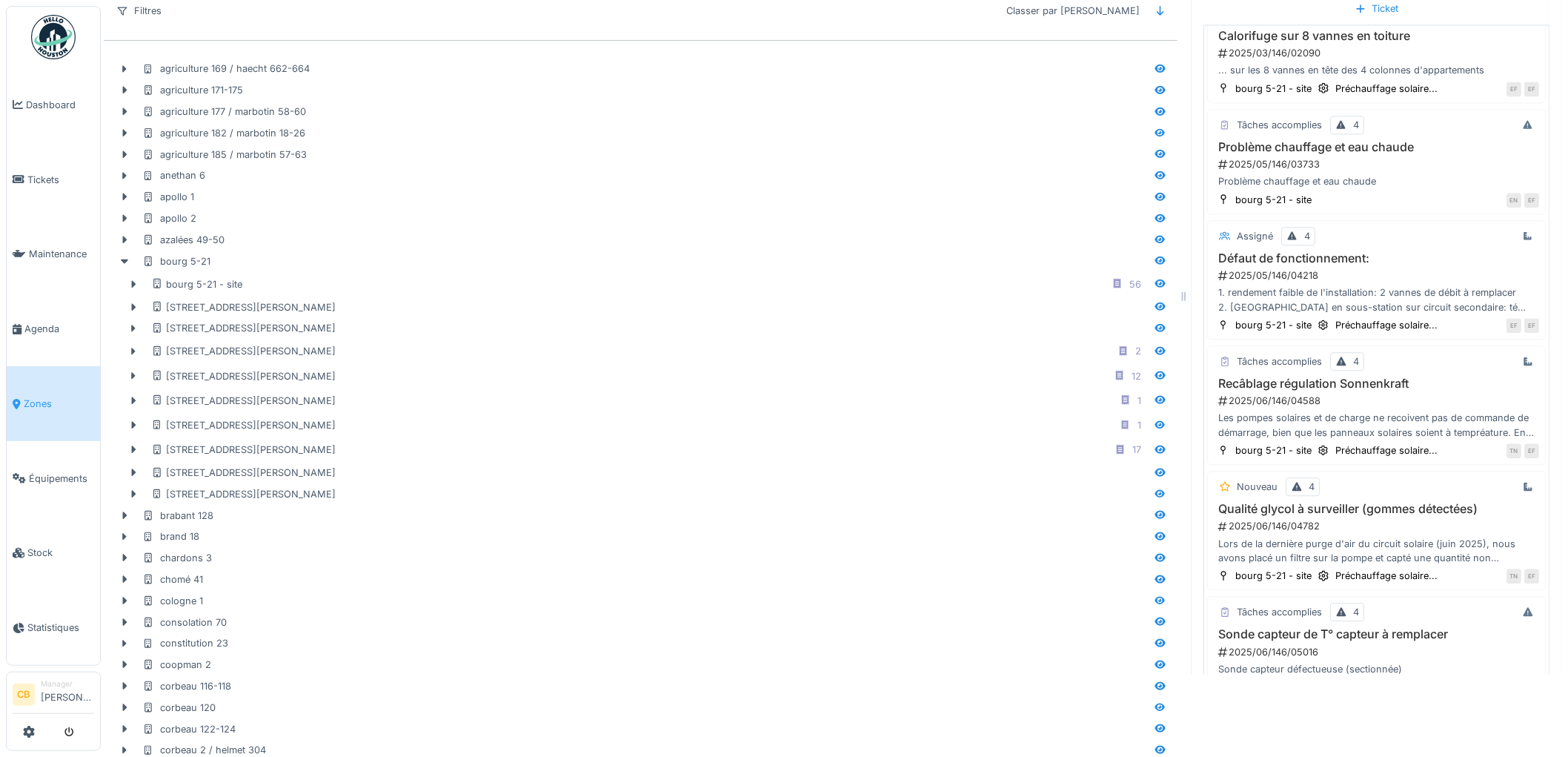
click at [1335, 707] on div "En charger plus…" at bounding box center [1377, 717] width 92 height 20
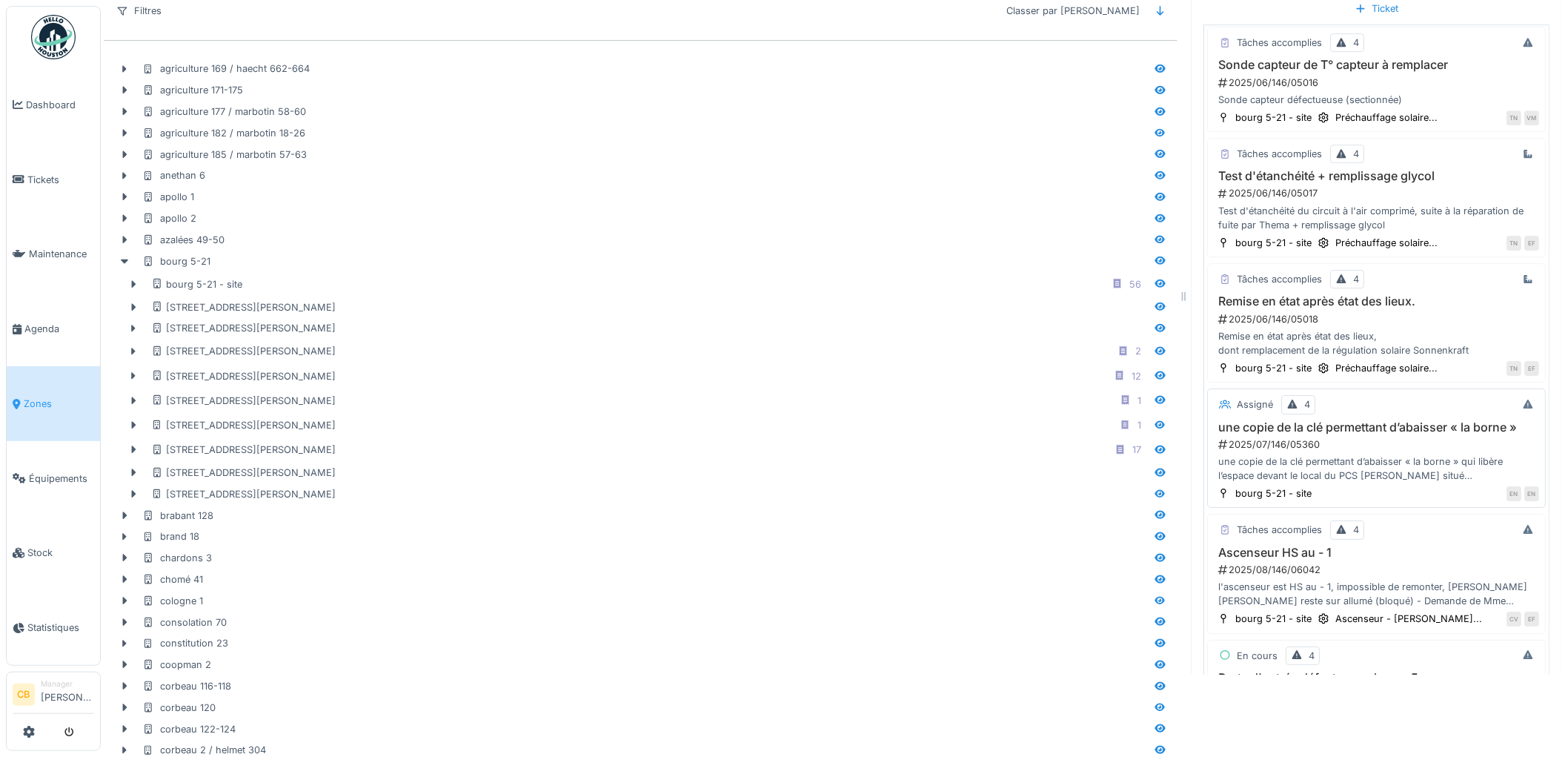
scroll to position [6504, 0]
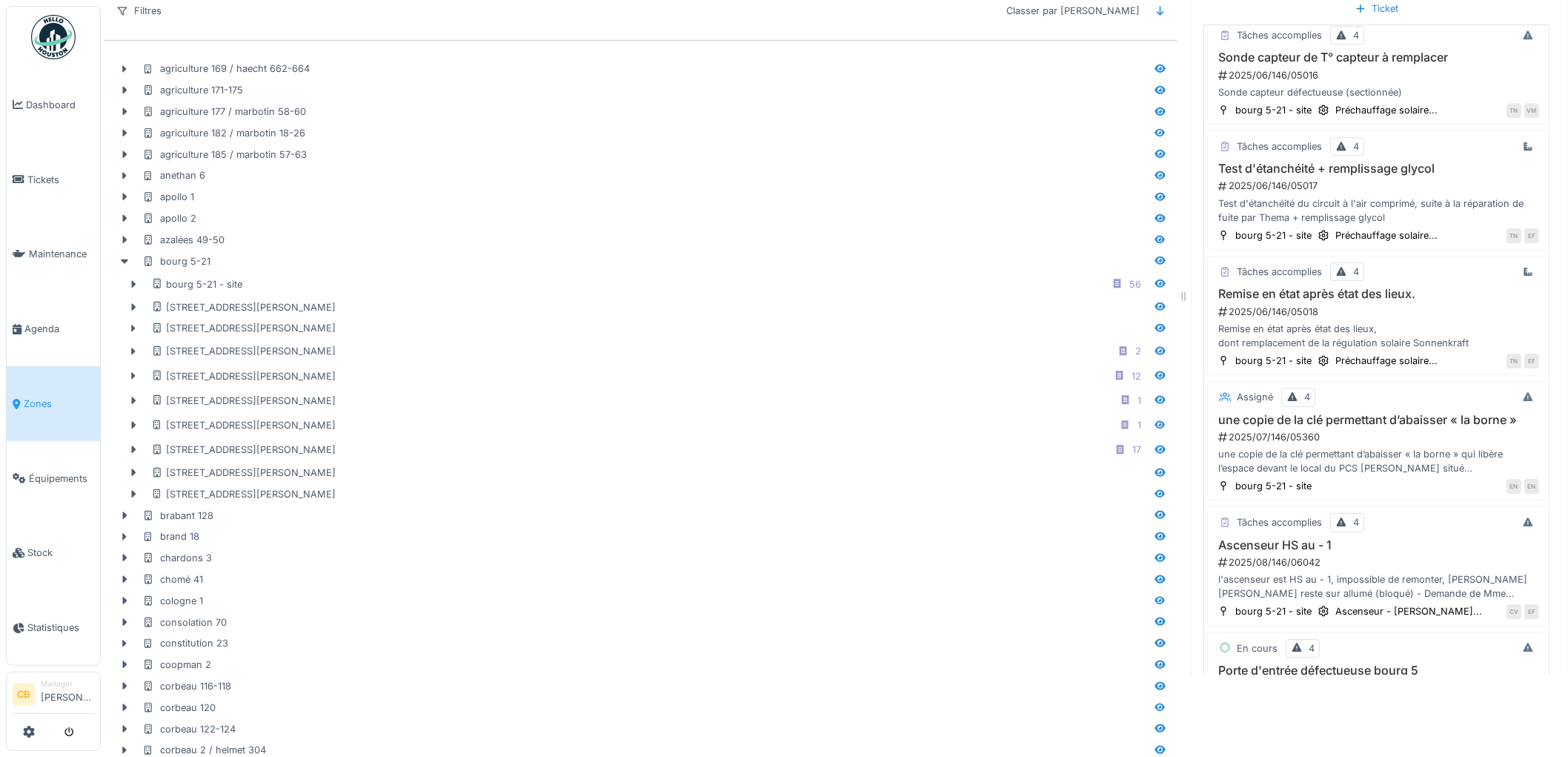
click at [1331, 744] on div "En charger plus…" at bounding box center [1377, 753] width 92 height 20
